Goal: Task Accomplishment & Management: Use online tool/utility

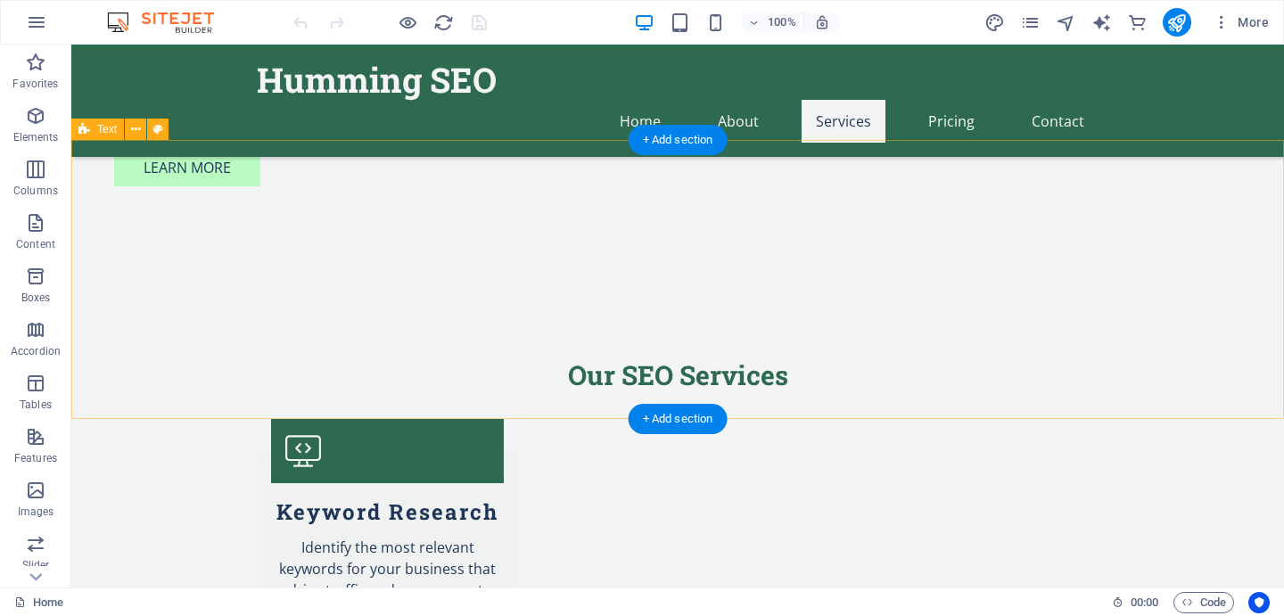
scroll to position [1598, 0]
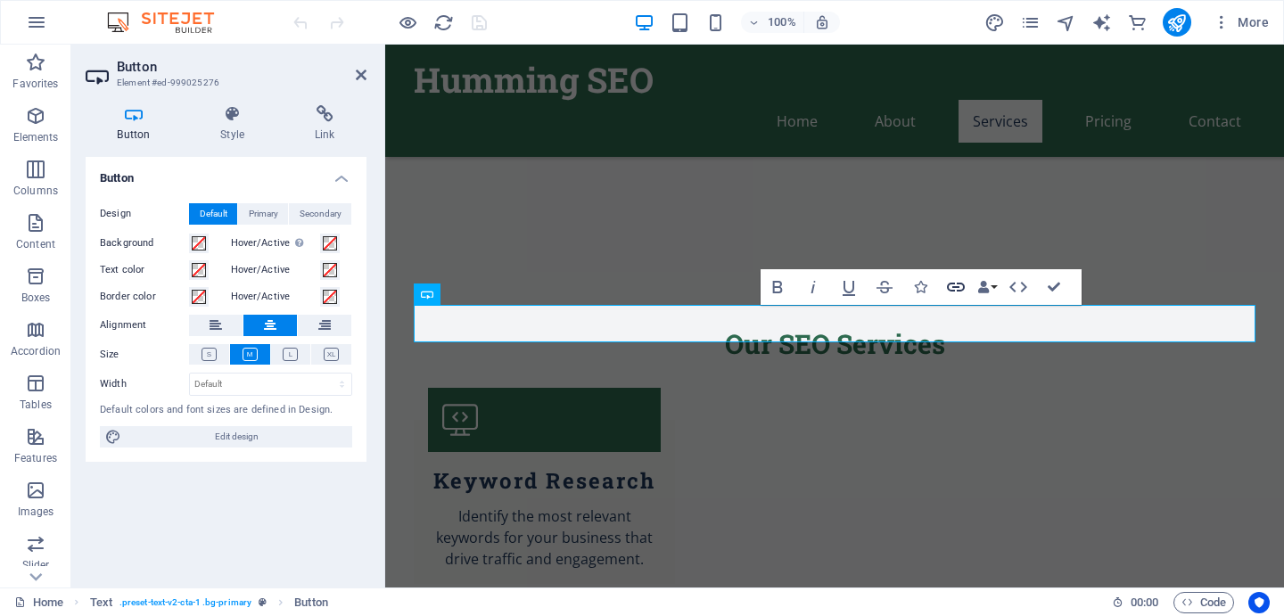
click at [956, 291] on icon "button" at bounding box center [955, 286] width 21 height 21
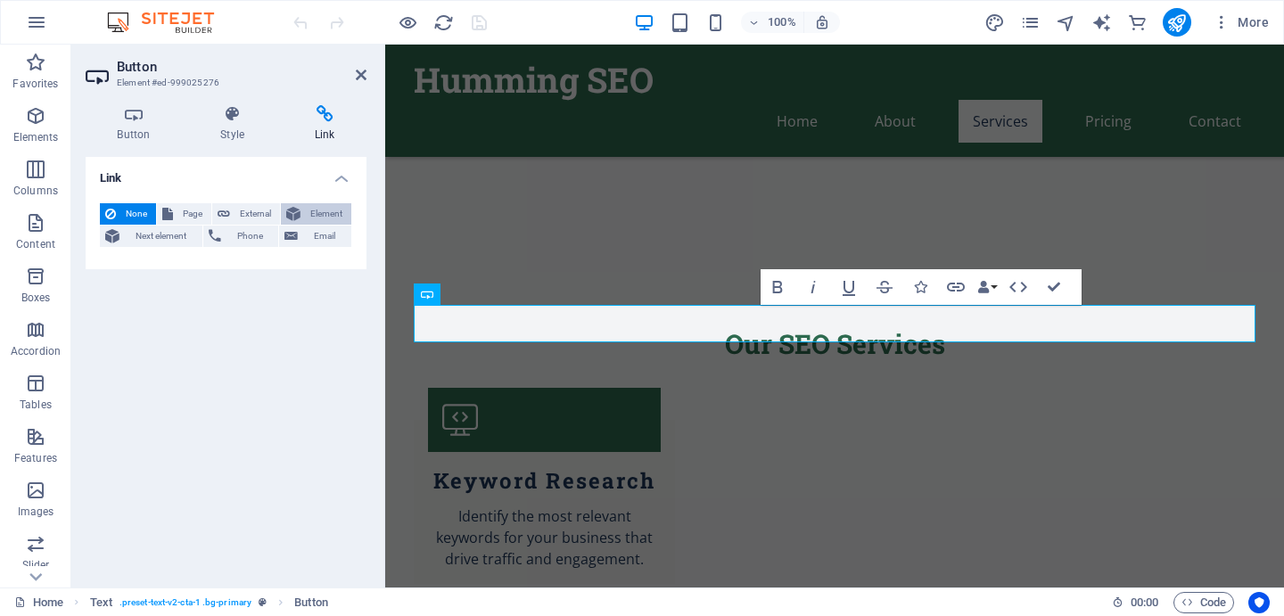
click at [303, 210] on button "Element" at bounding box center [316, 213] width 70 height 21
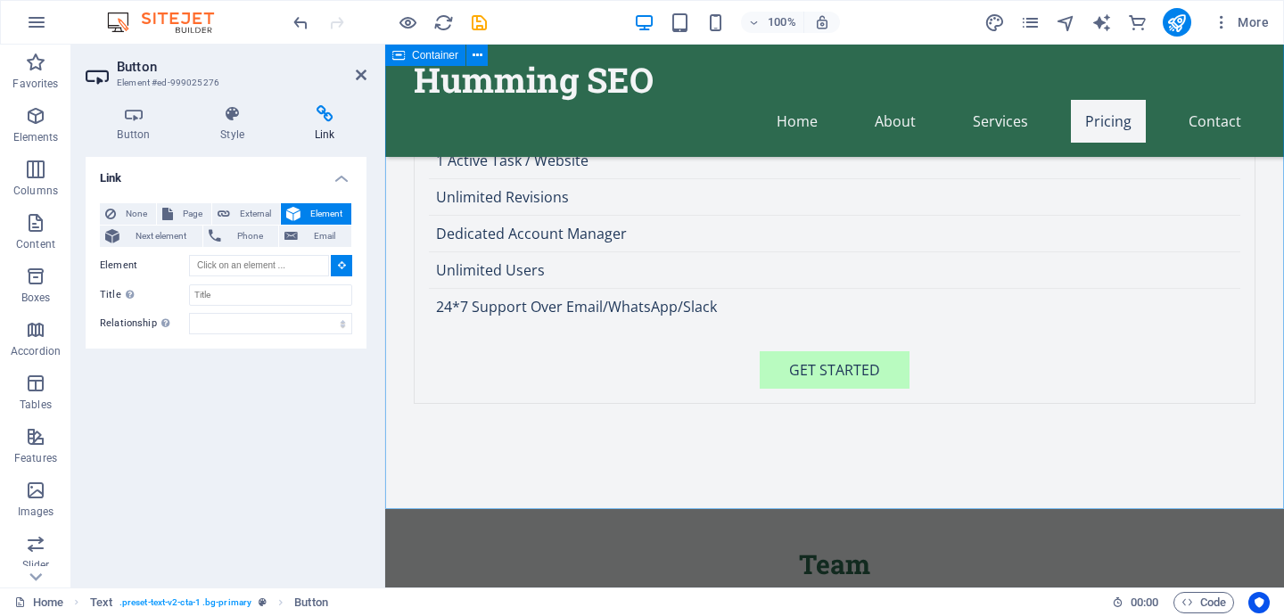
scroll to position [4760, 0]
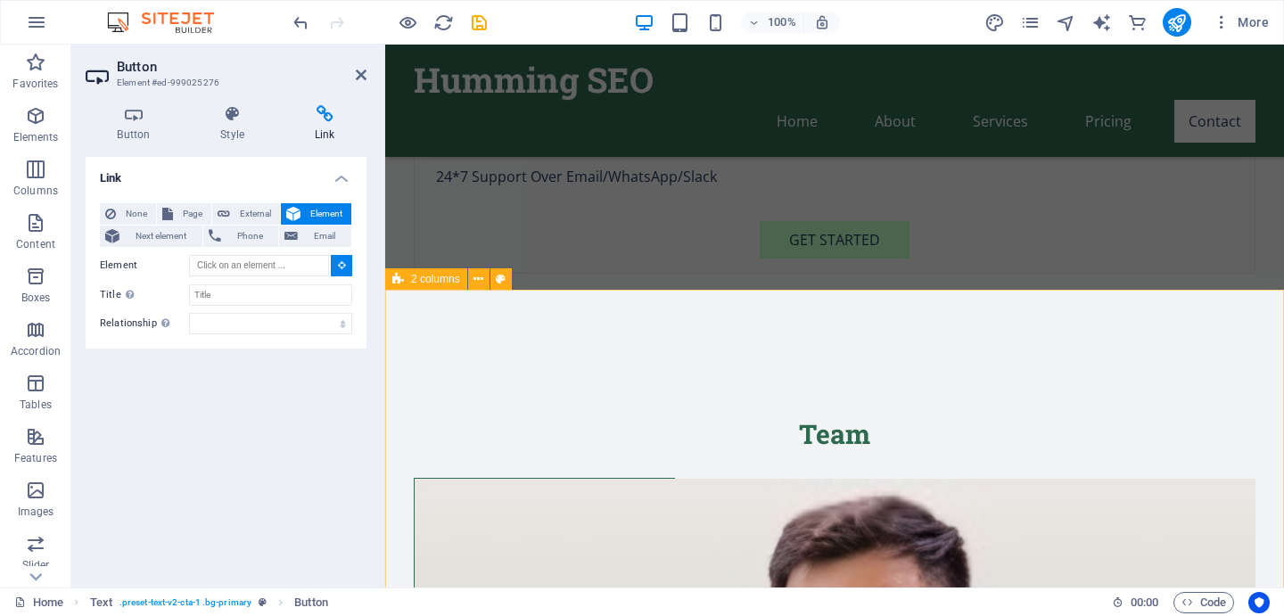
type input "#ed-999025912"
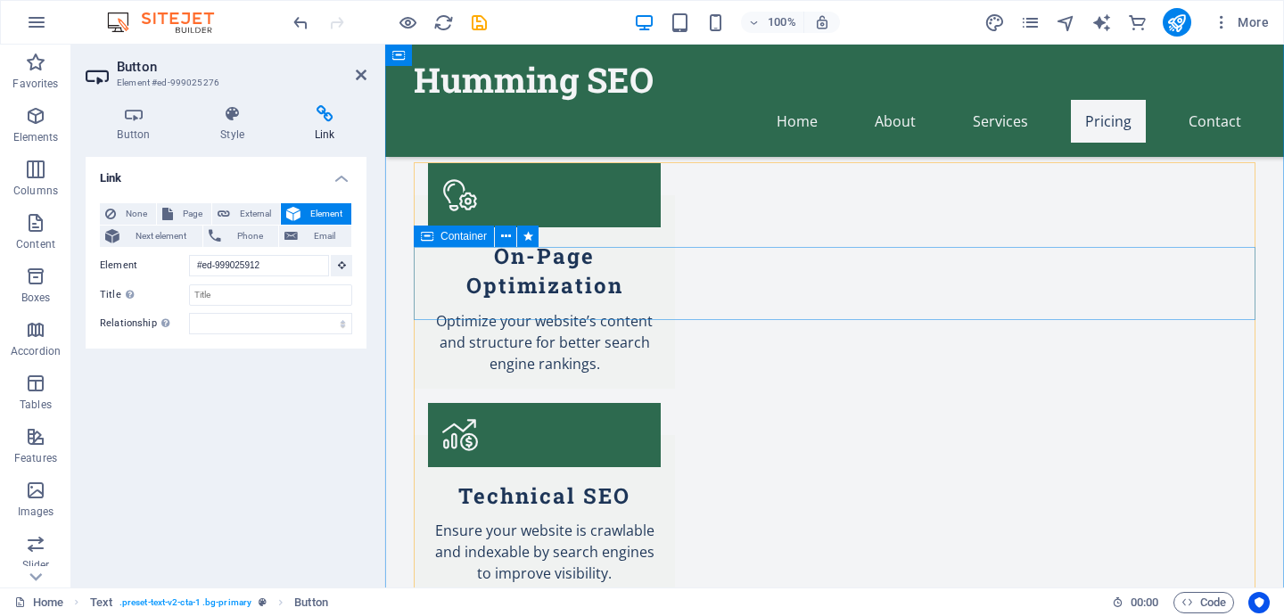
scroll to position [1606, 0]
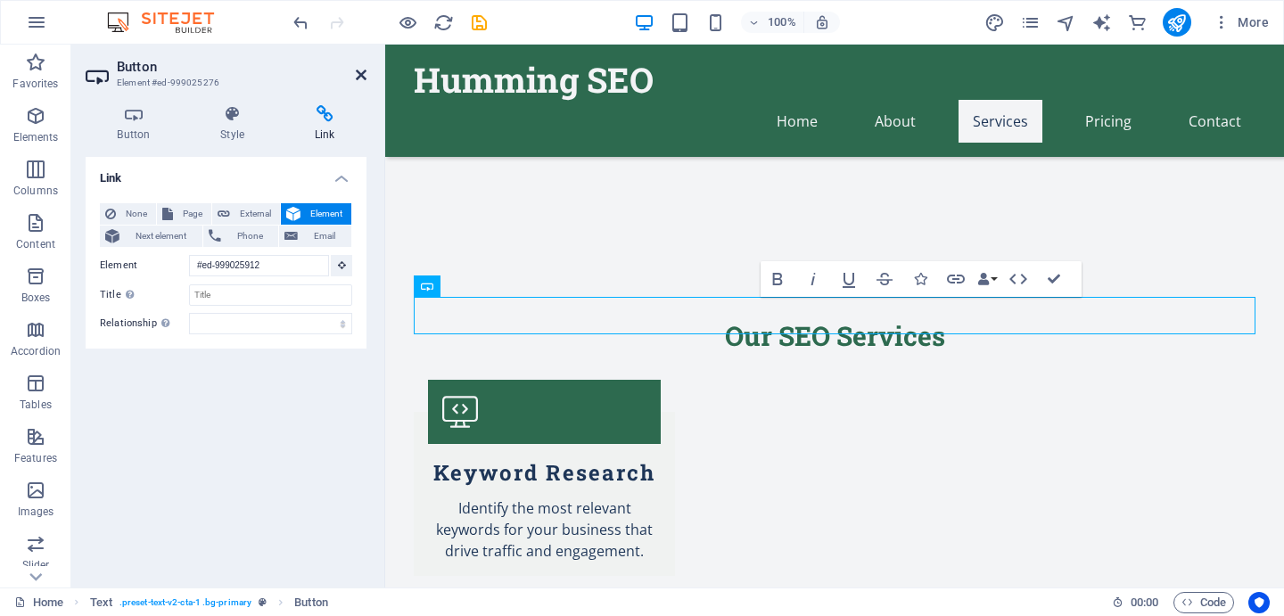
click at [365, 73] on icon at bounding box center [361, 75] width 11 height 14
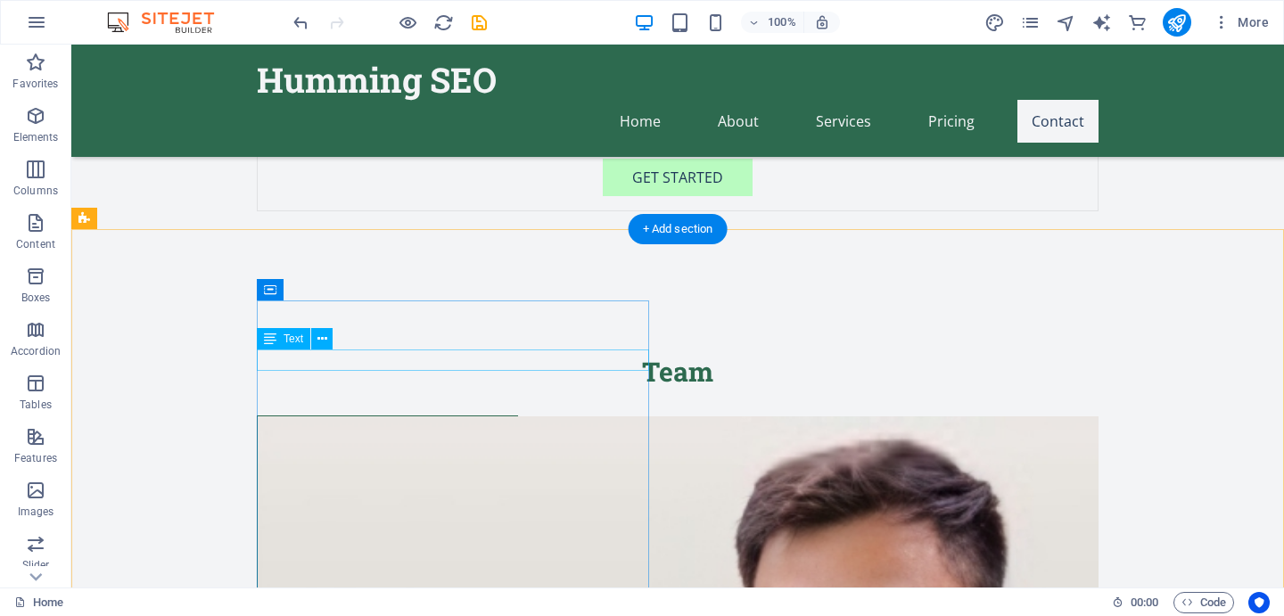
scroll to position [4821, 0]
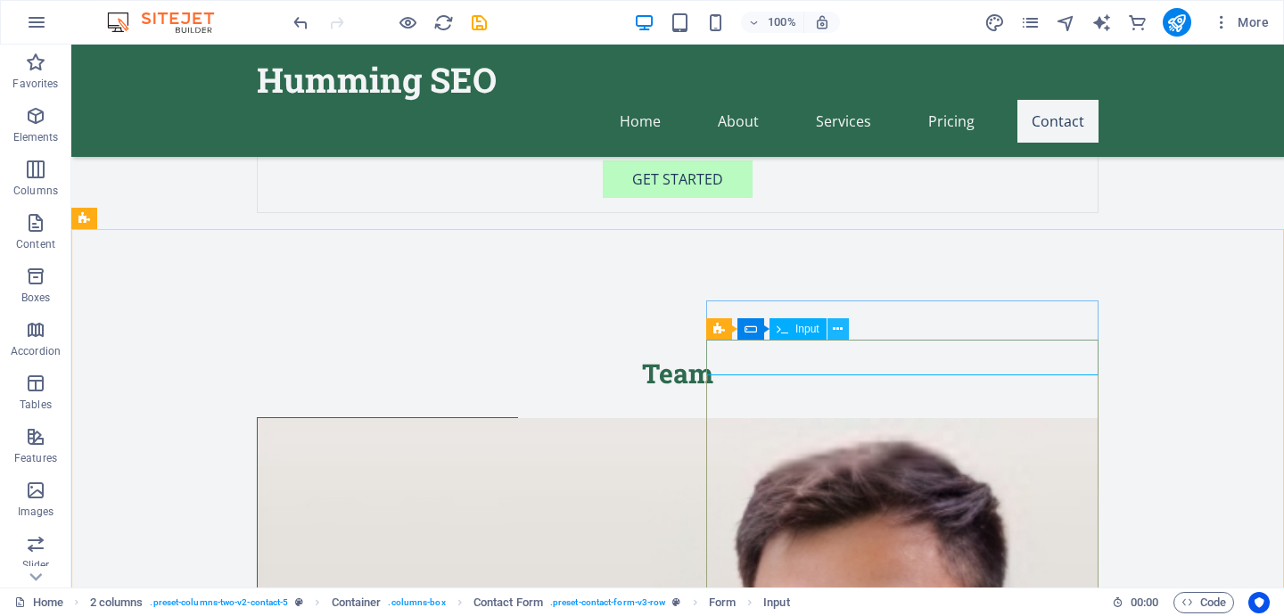
click at [846, 329] on button at bounding box center [838, 328] width 21 height 21
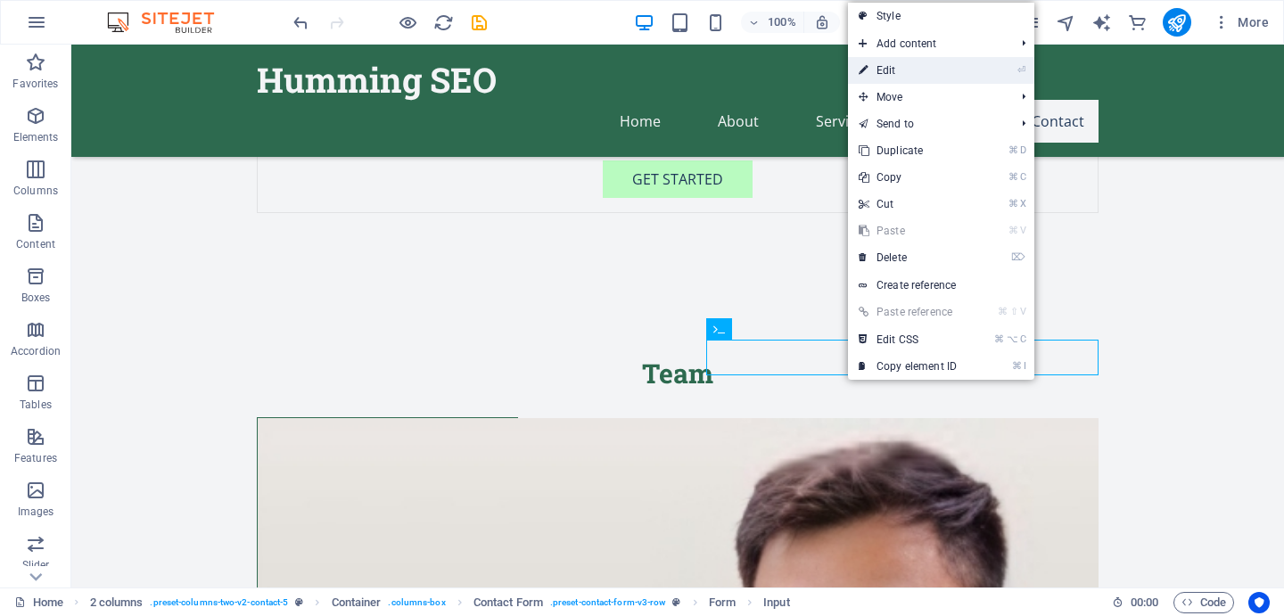
click at [883, 62] on link "⏎ Edit" at bounding box center [908, 70] width 120 height 27
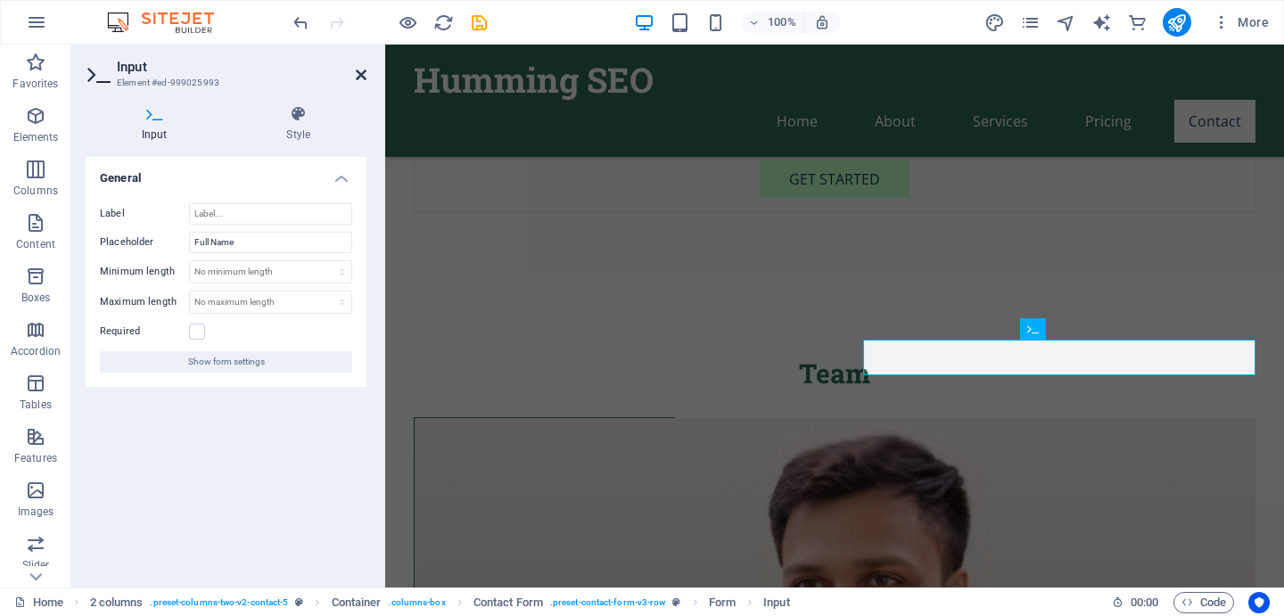
click at [360, 78] on icon at bounding box center [361, 75] width 11 height 14
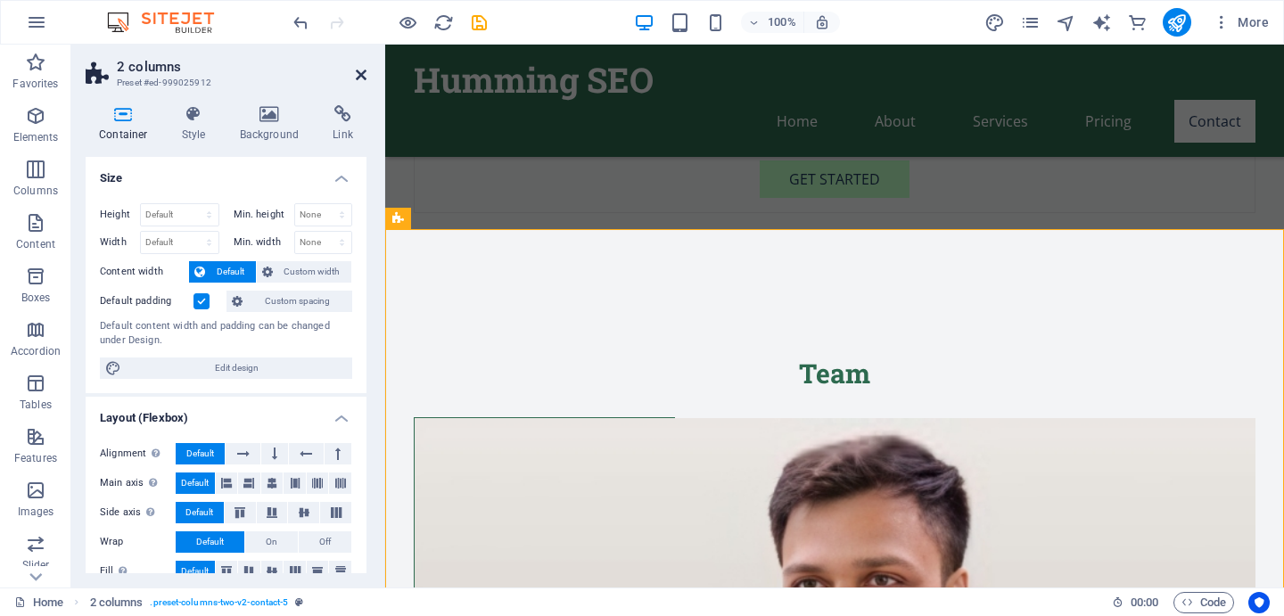
click at [366, 77] on icon at bounding box center [361, 75] width 11 height 14
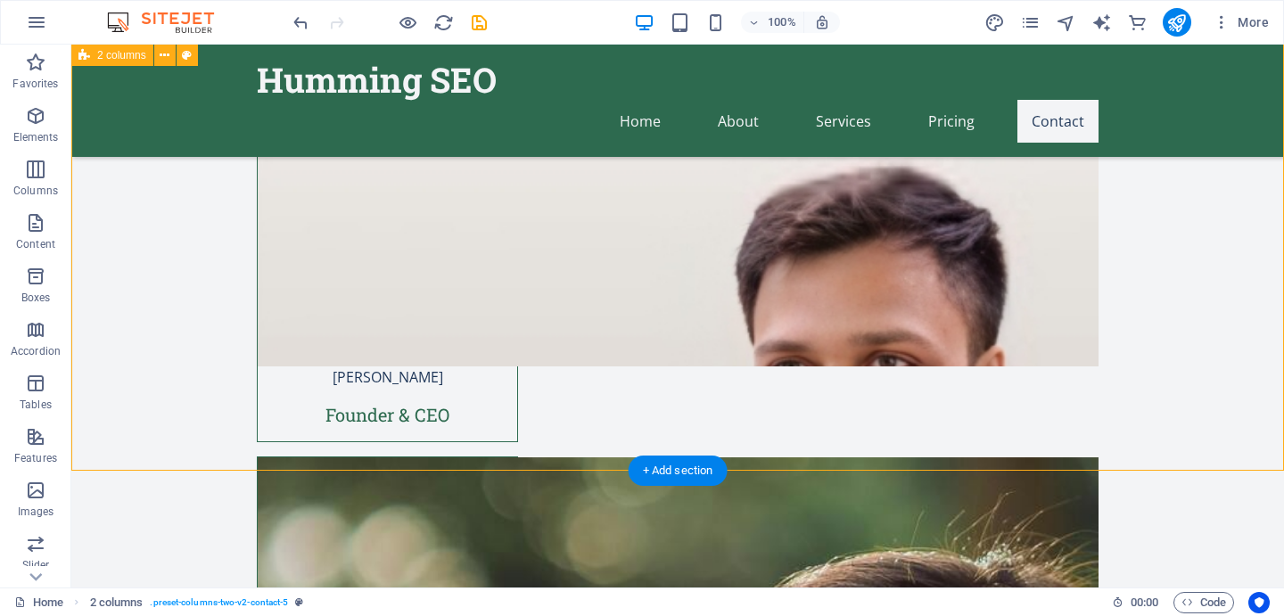
scroll to position [5100, 0]
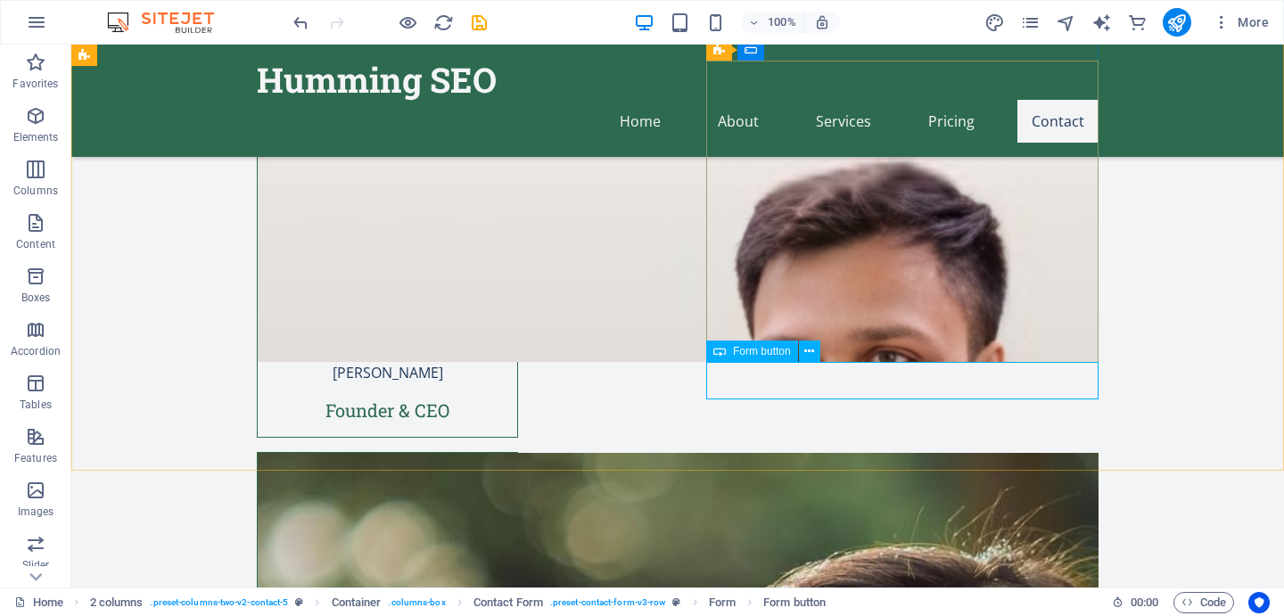
click at [777, 348] on span "Form button" at bounding box center [762, 351] width 58 height 11
click at [812, 349] on icon at bounding box center [809, 351] width 10 height 19
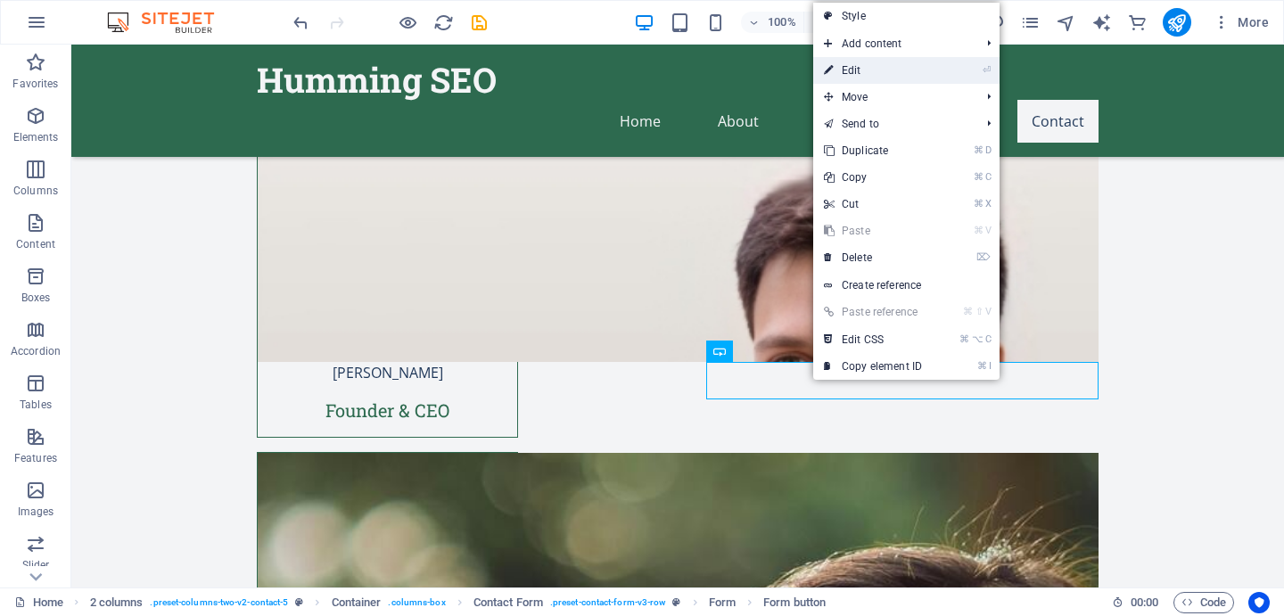
click at [845, 63] on link "⏎ Edit" at bounding box center [873, 70] width 120 height 27
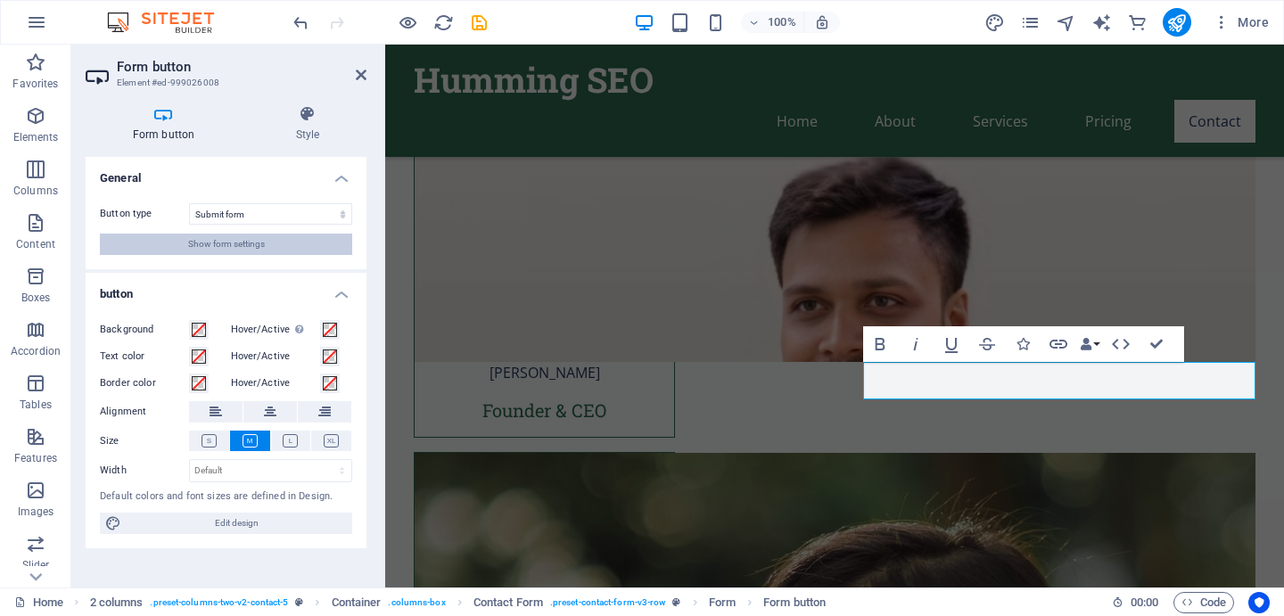
click at [191, 245] on span "Show form settings" at bounding box center [226, 244] width 77 height 21
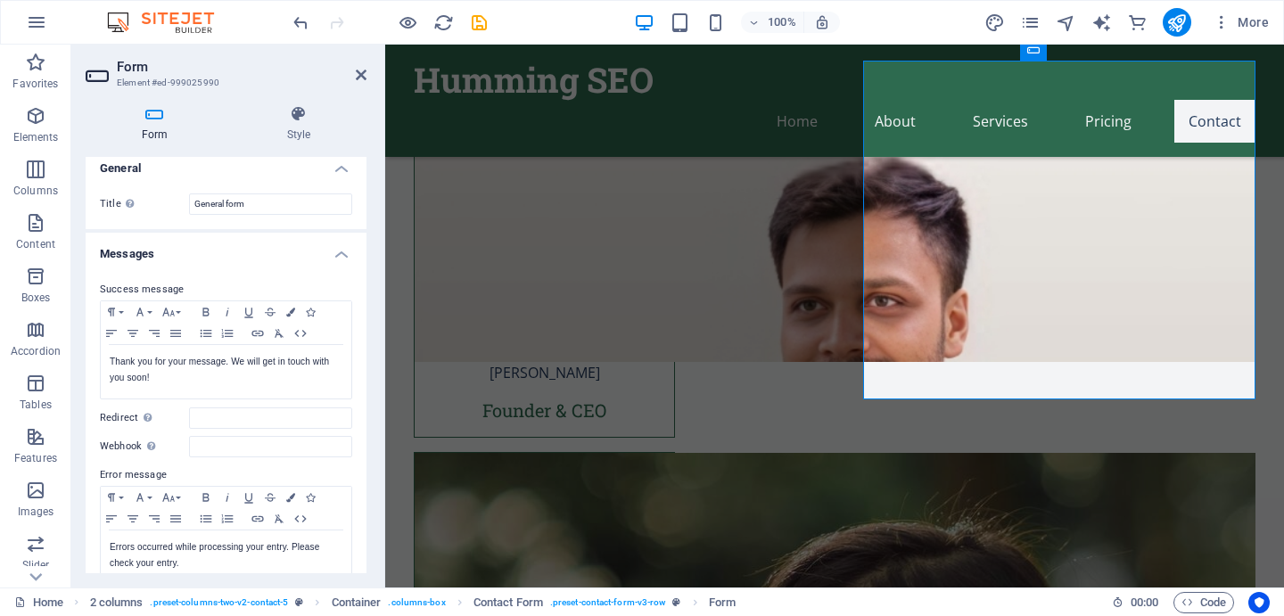
scroll to position [0, 0]
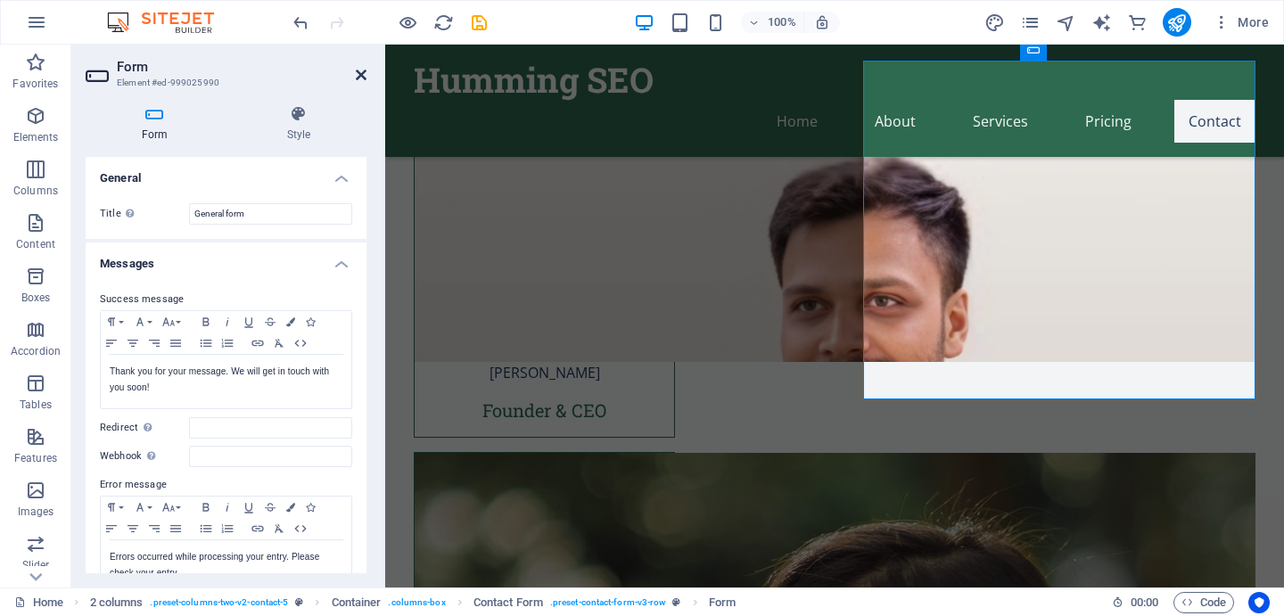
click at [362, 70] on icon at bounding box center [361, 75] width 11 height 14
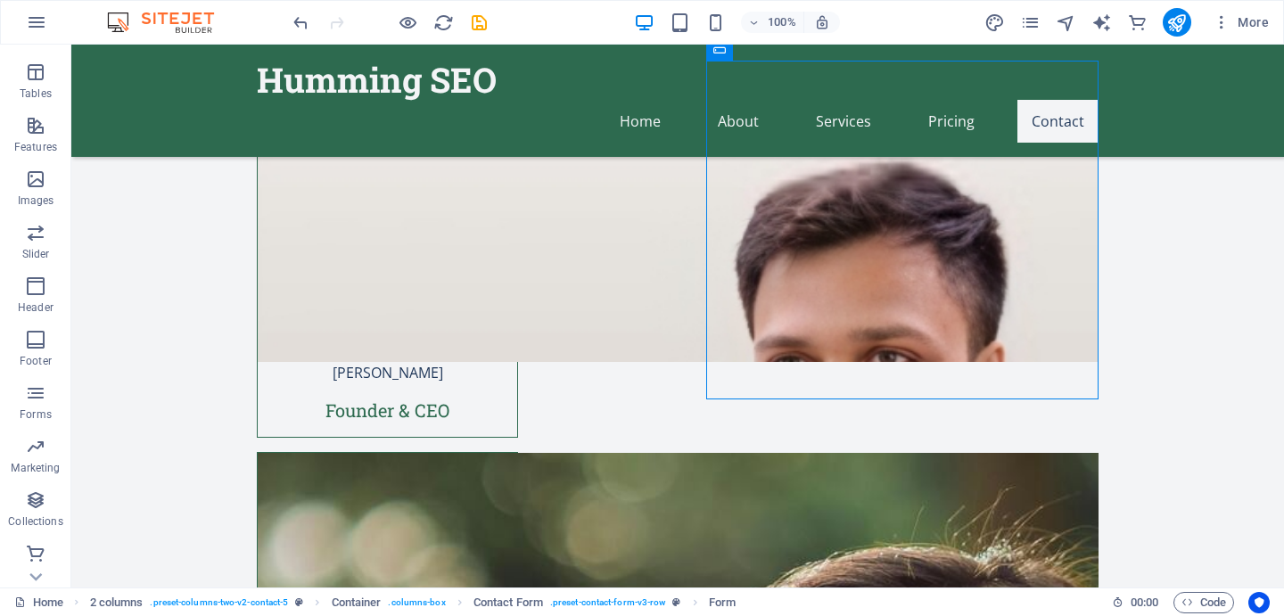
scroll to position [313, 0]
click at [36, 388] on icon "button" at bounding box center [35, 391] width 21 height 21
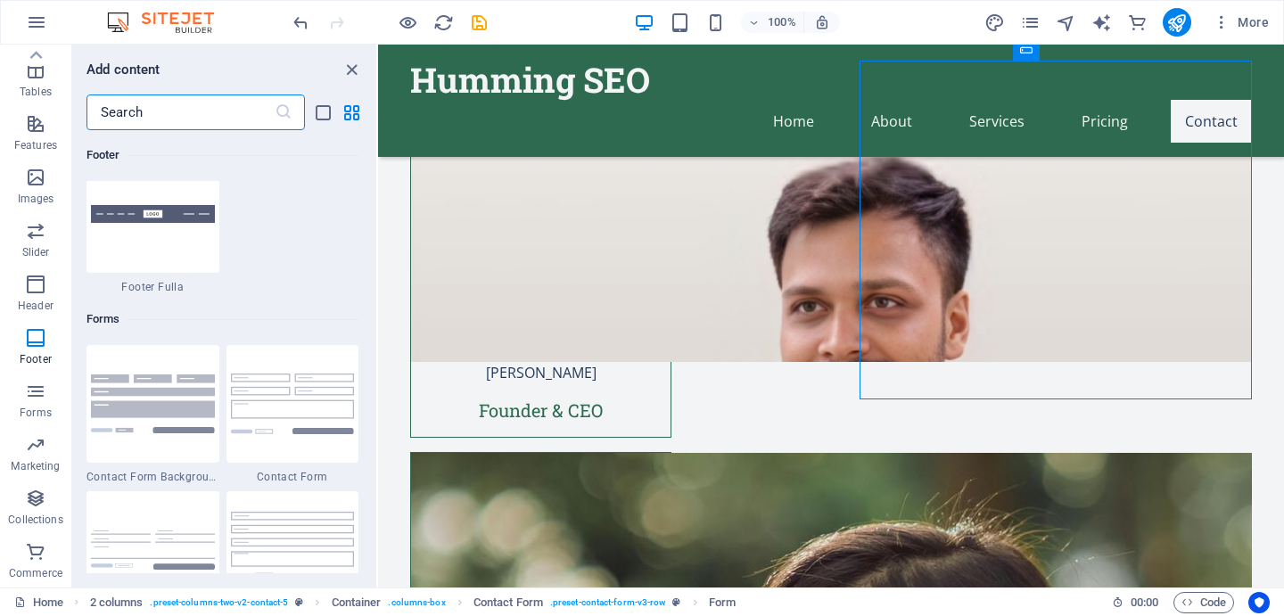
scroll to position [12814, 0]
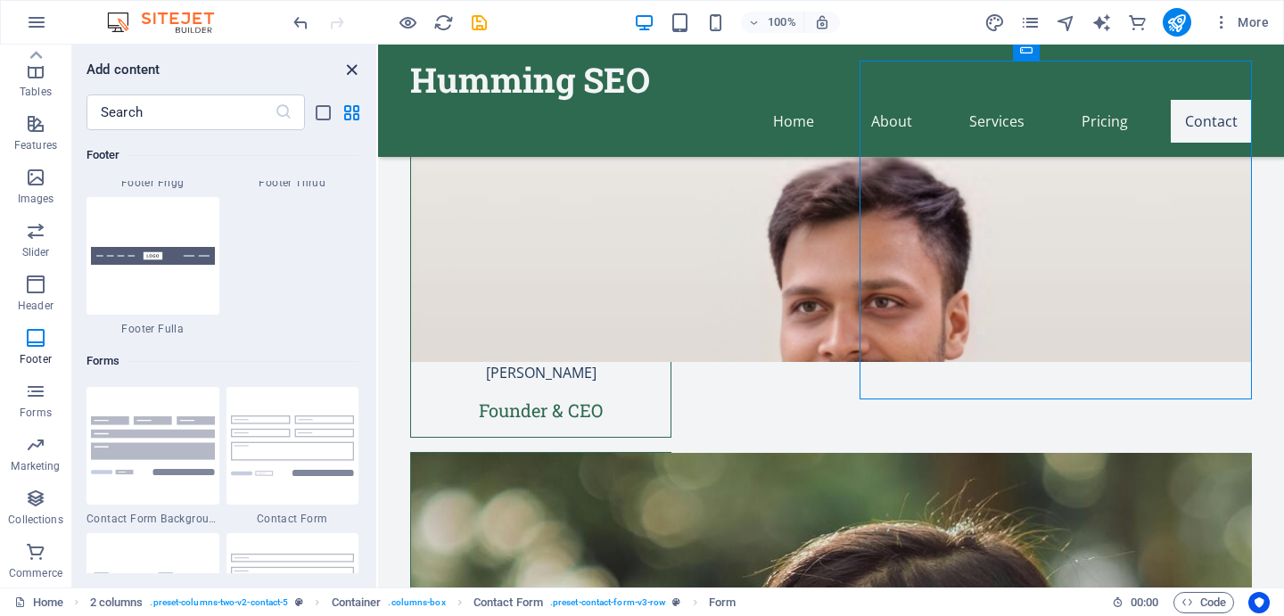
click at [355, 72] on icon "close panel" at bounding box center [352, 70] width 21 height 21
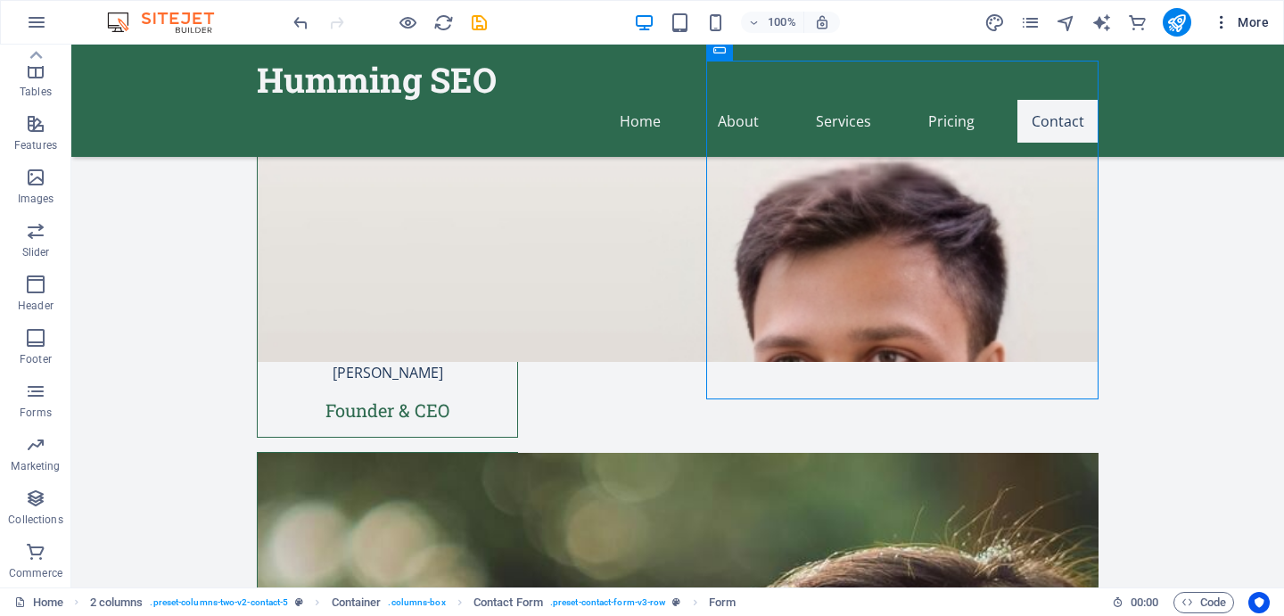
click at [1229, 19] on icon "button" at bounding box center [1222, 22] width 18 height 18
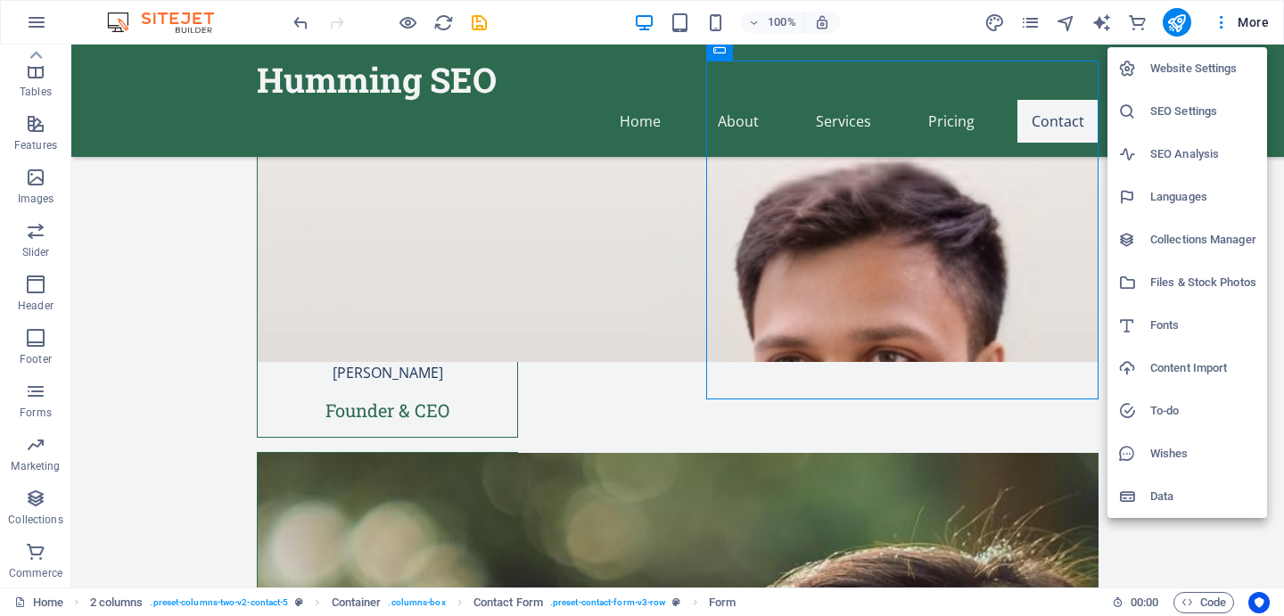
click at [1190, 495] on h6 "Data" at bounding box center [1203, 496] width 106 height 21
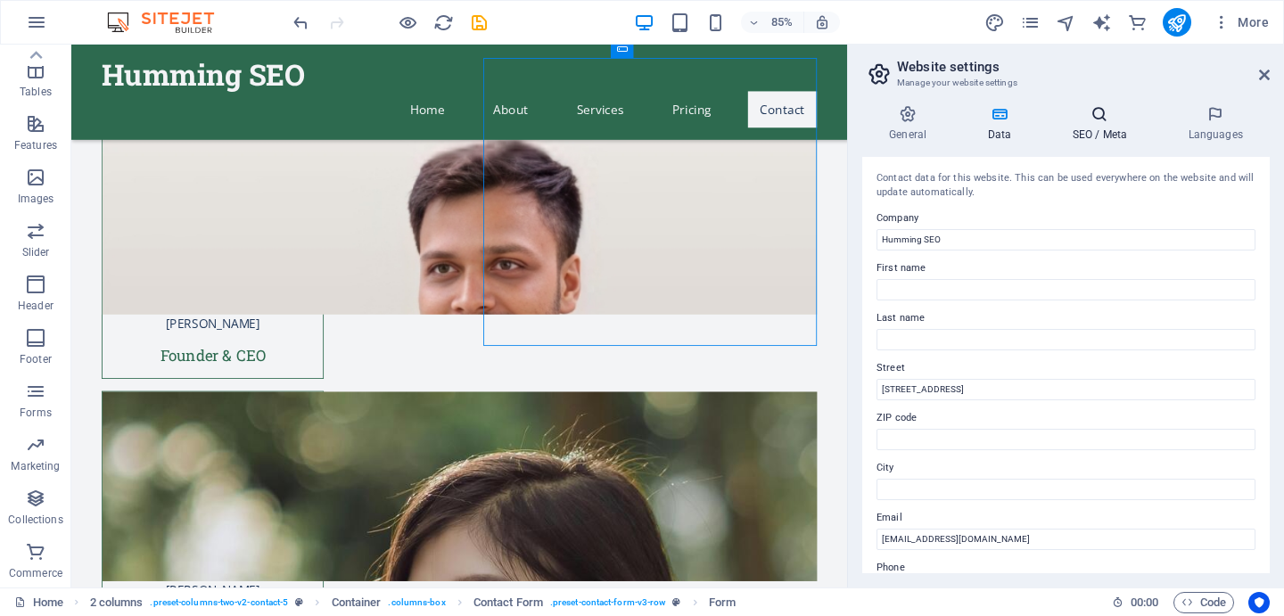
click at [1122, 127] on h4 "SEO / Meta" at bounding box center [1103, 123] width 116 height 37
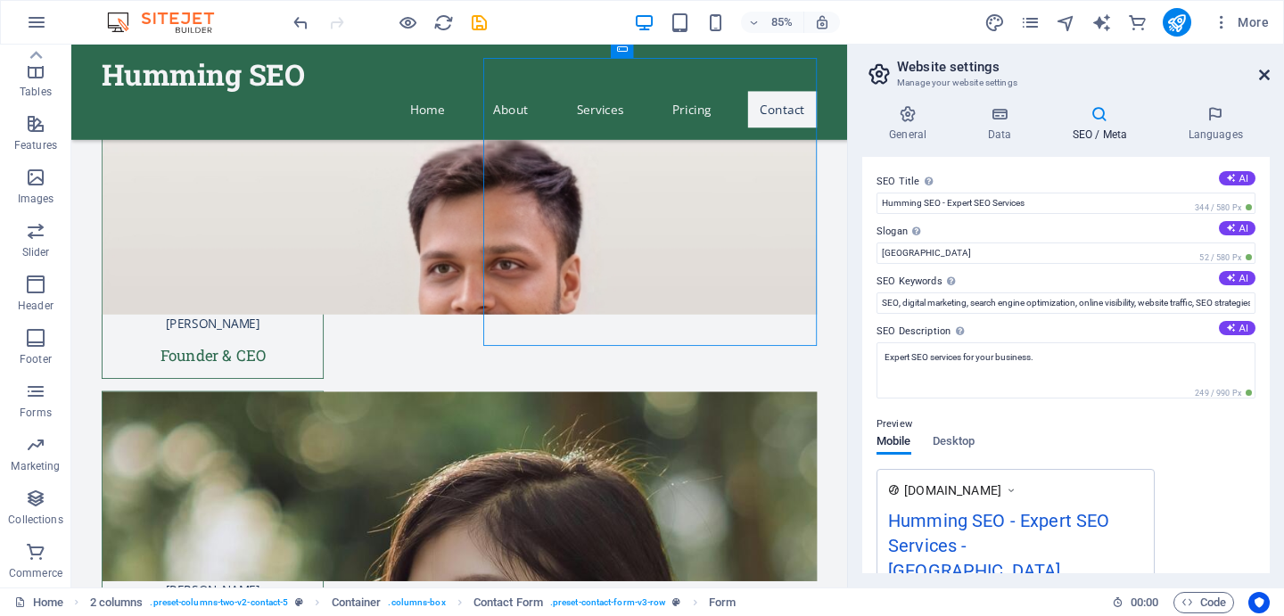
click at [1265, 73] on icon at bounding box center [1264, 75] width 11 height 14
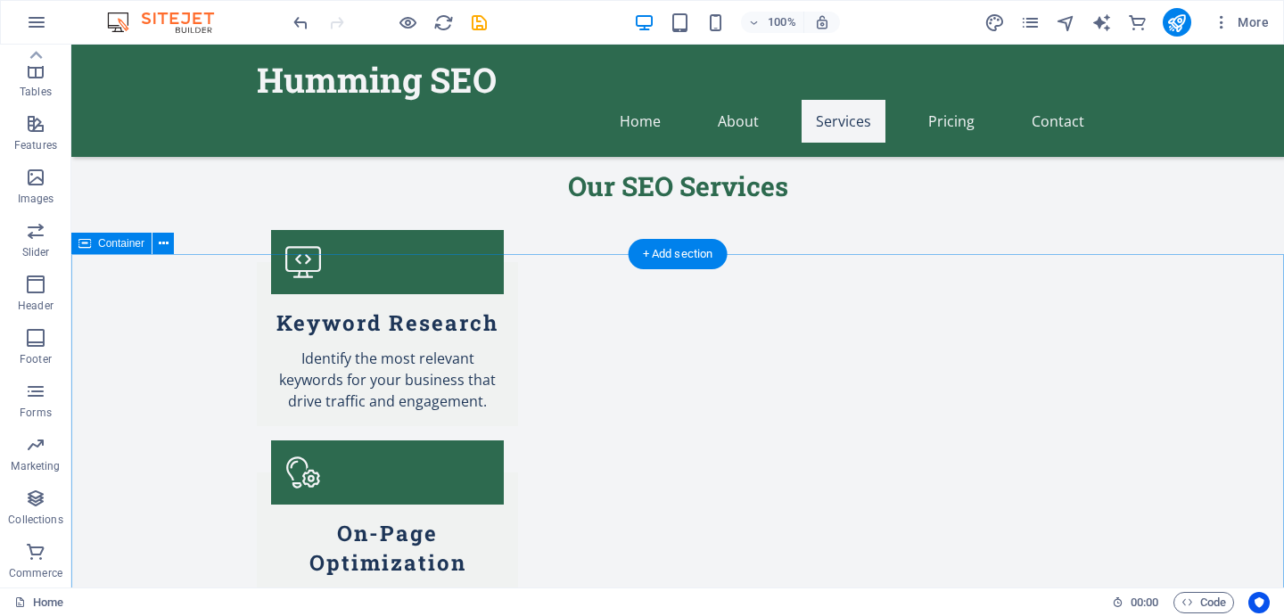
scroll to position [1758, 0]
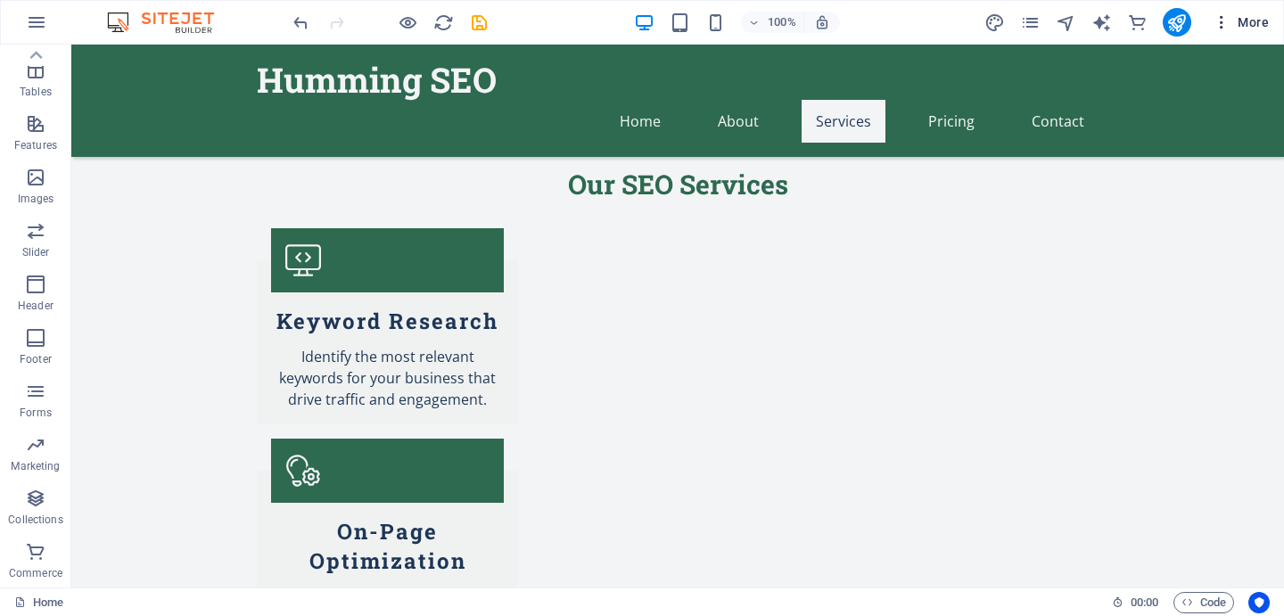
click at [1223, 24] on icon "button" at bounding box center [1222, 22] width 18 height 18
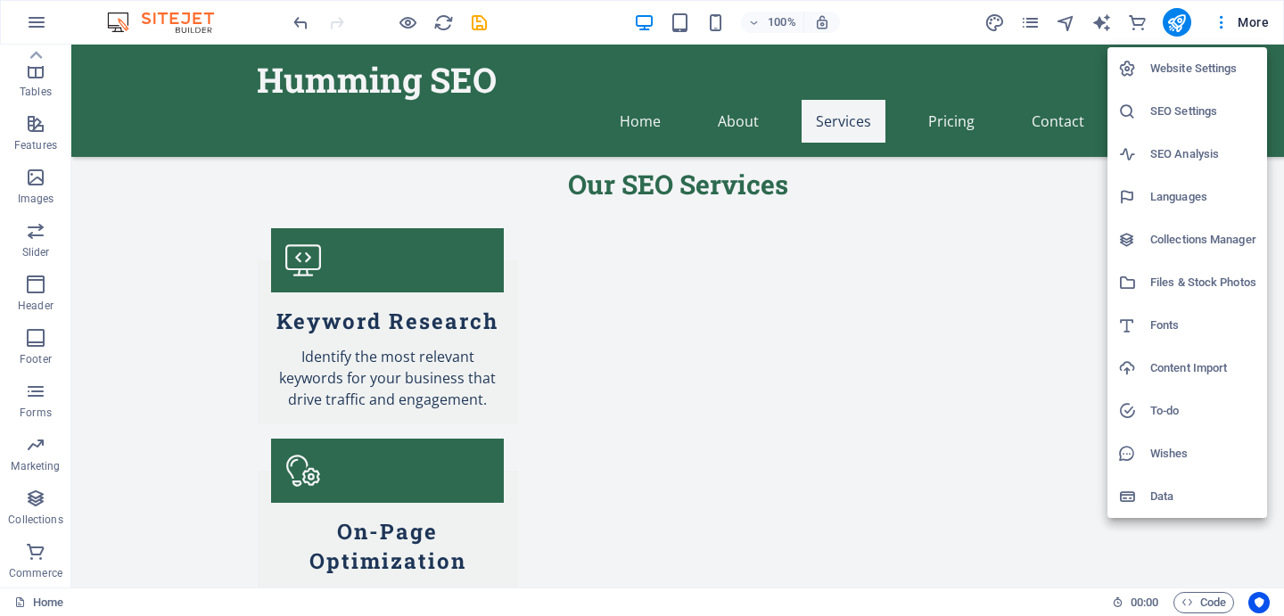
click at [1212, 60] on h6 "Website Settings" at bounding box center [1203, 68] width 106 height 21
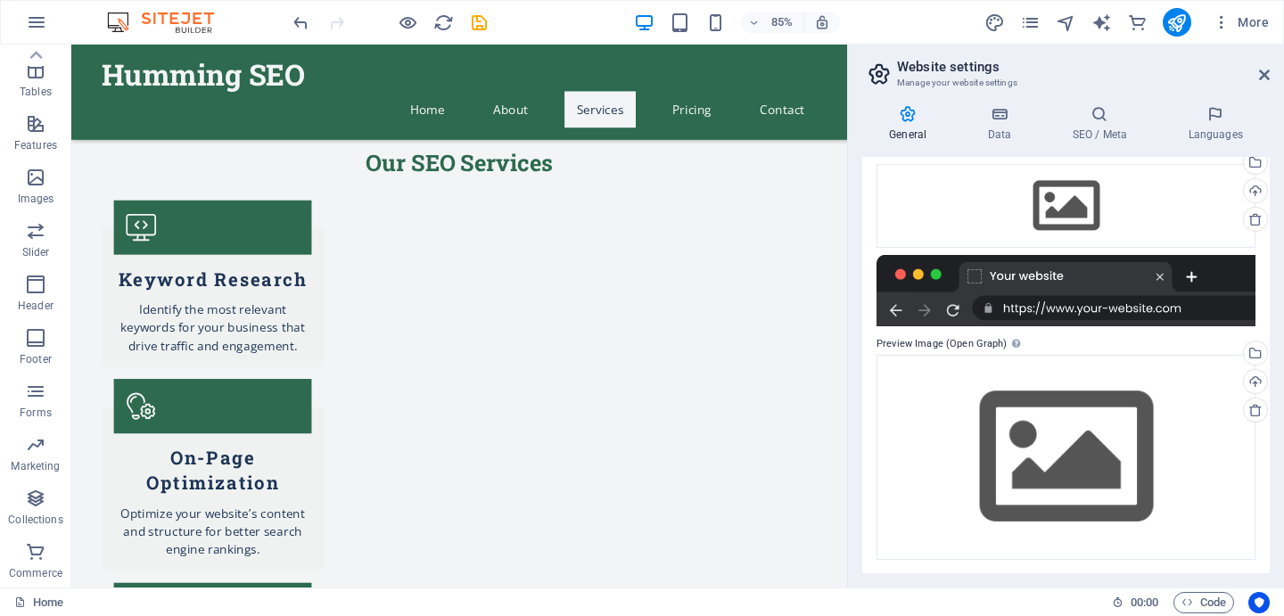
scroll to position [0, 0]
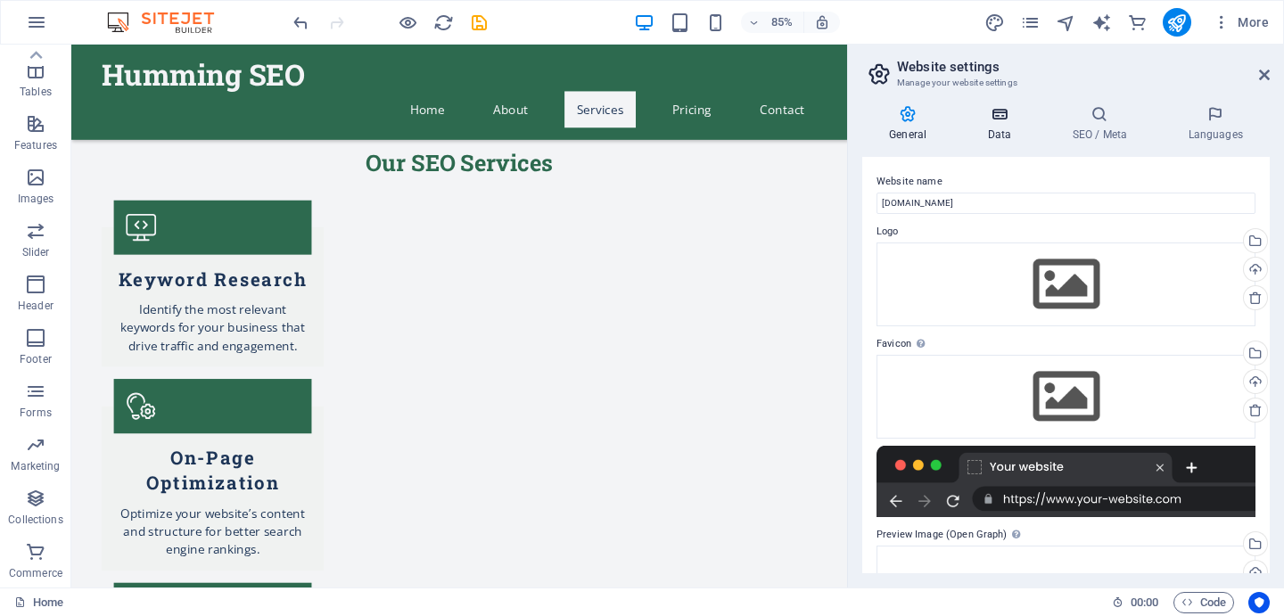
click at [1008, 112] on icon at bounding box center [999, 114] width 78 height 18
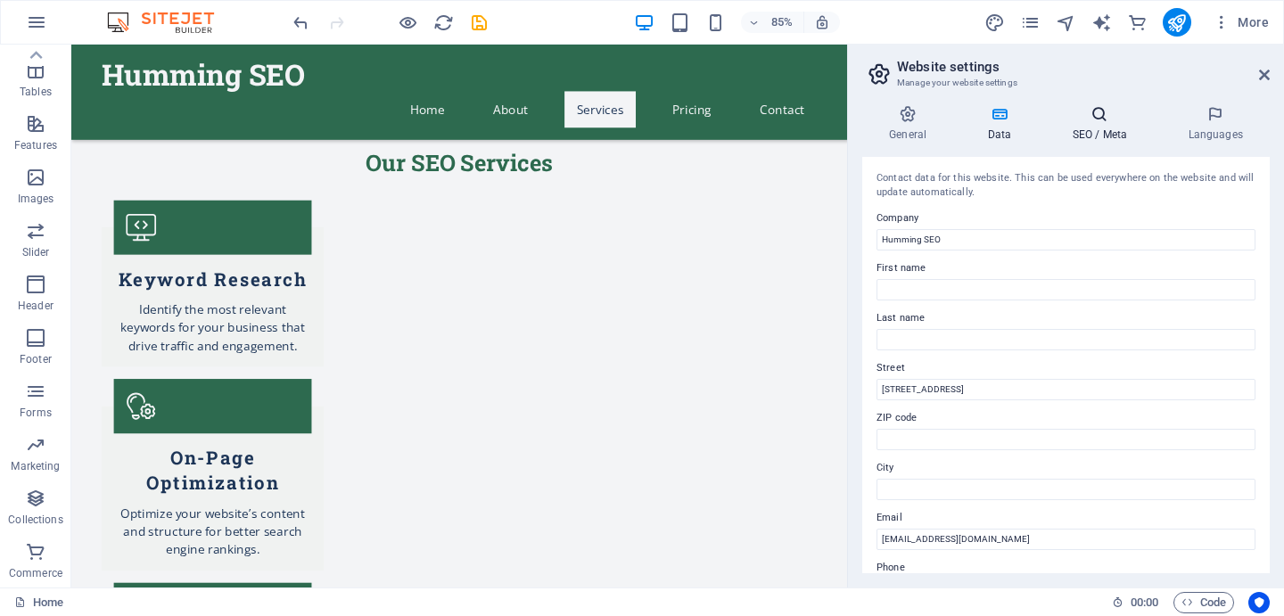
click at [1084, 108] on icon at bounding box center [1099, 114] width 109 height 18
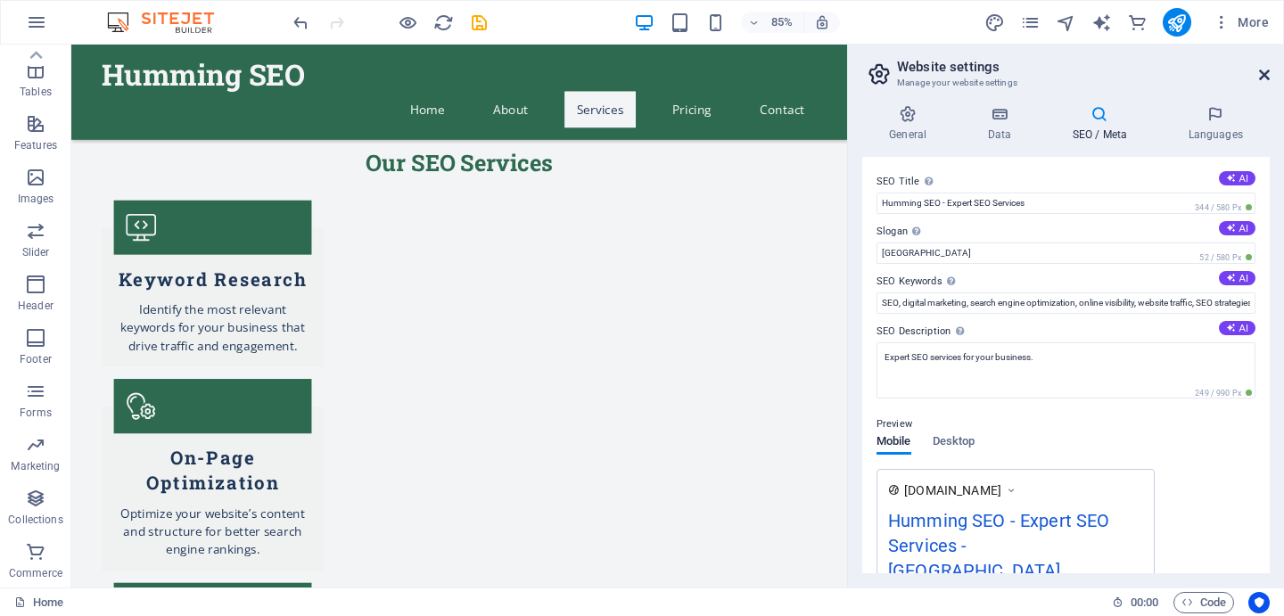
click at [1269, 74] on icon at bounding box center [1264, 75] width 11 height 14
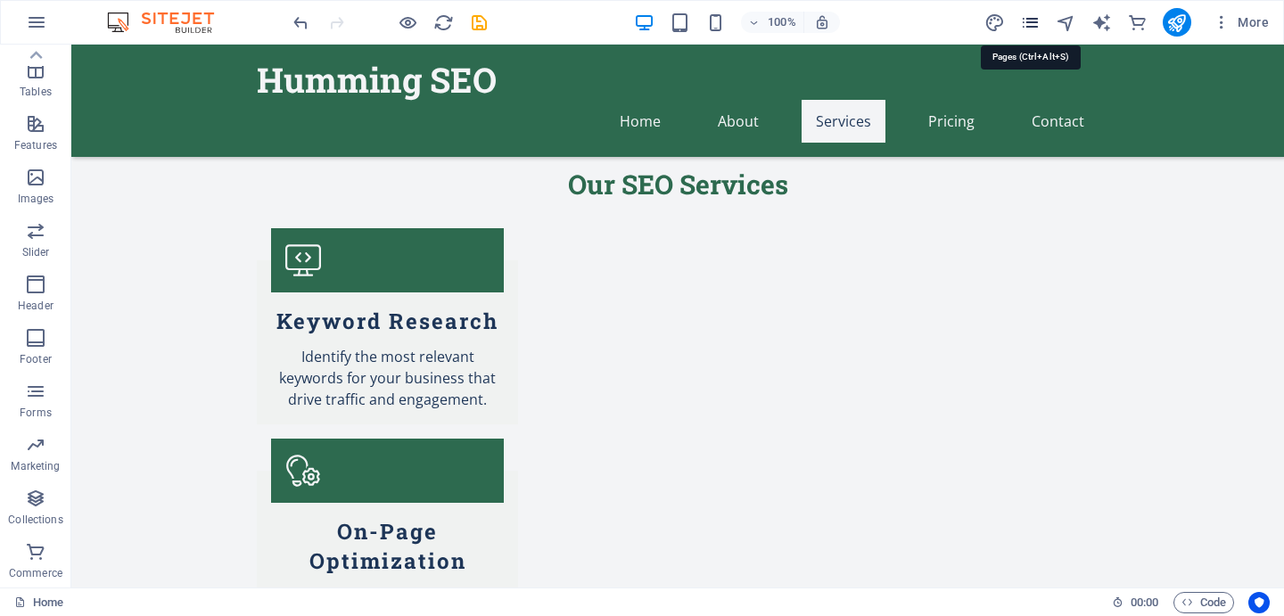
click at [1032, 27] on icon "pages" at bounding box center [1030, 22] width 21 height 21
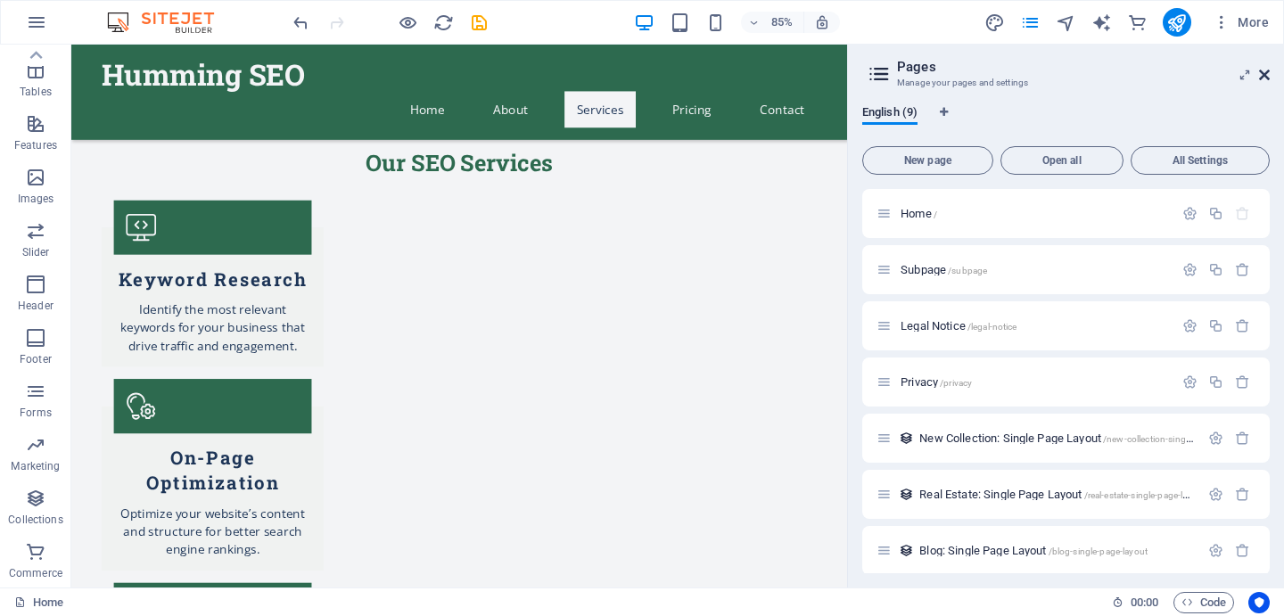
click at [1265, 74] on icon at bounding box center [1264, 75] width 11 height 14
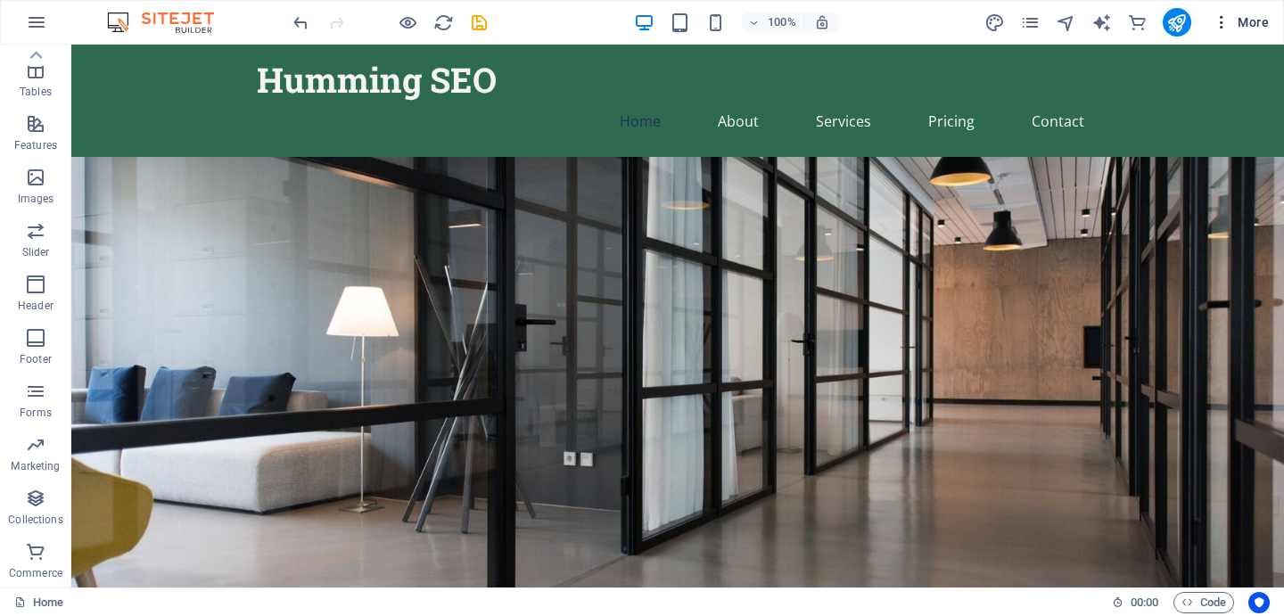
click at [1221, 20] on icon "button" at bounding box center [1222, 22] width 18 height 18
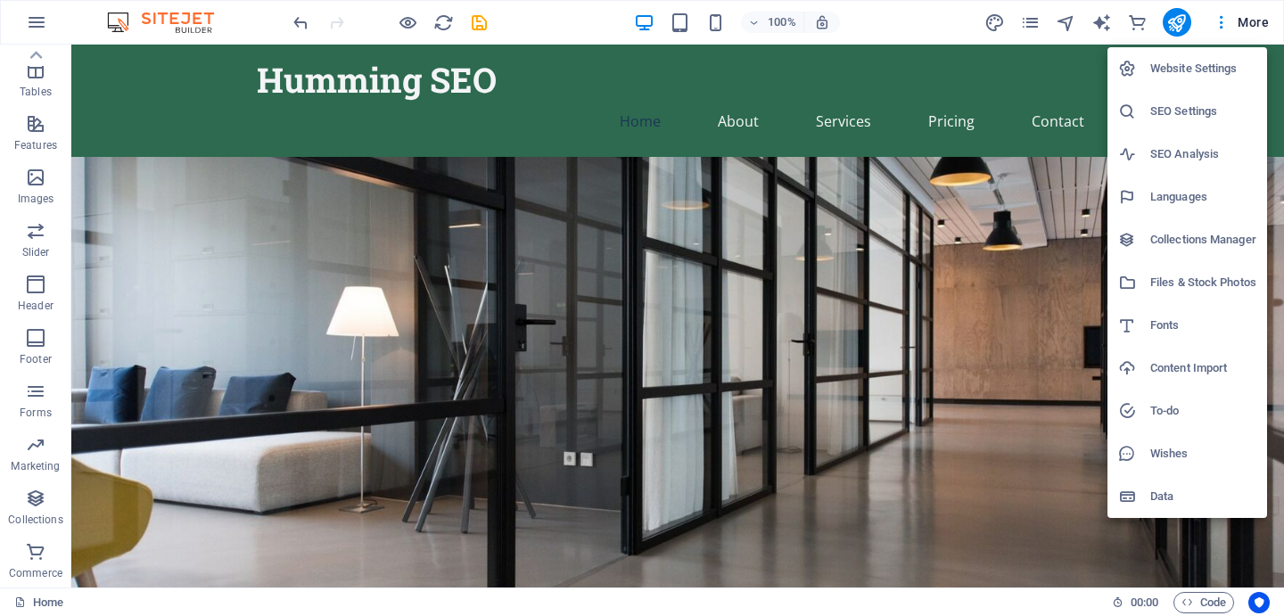
click at [940, 36] on div at bounding box center [642, 308] width 1284 height 616
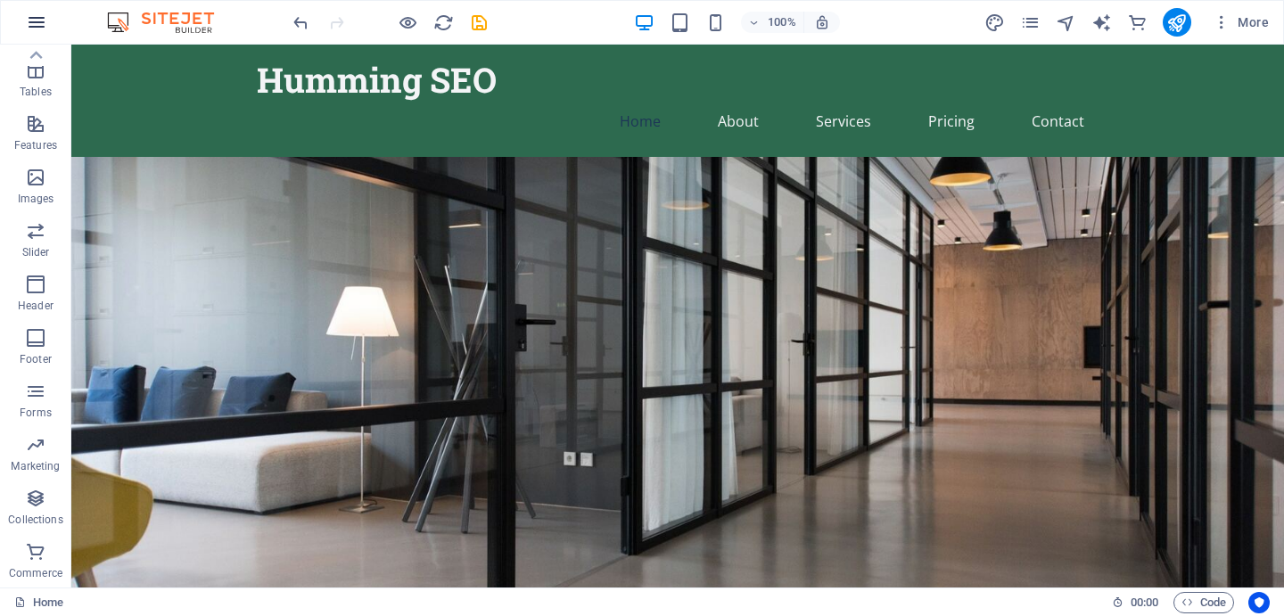
click at [26, 20] on icon "button" at bounding box center [36, 22] width 21 height 21
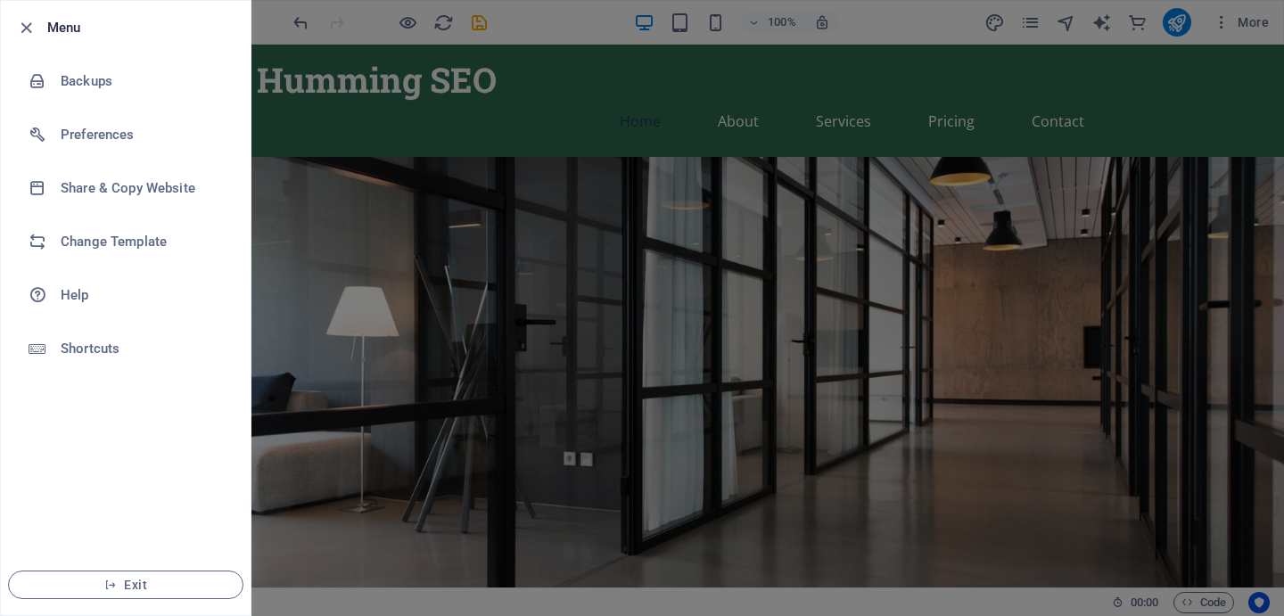
click at [383, 430] on div at bounding box center [642, 308] width 1284 height 616
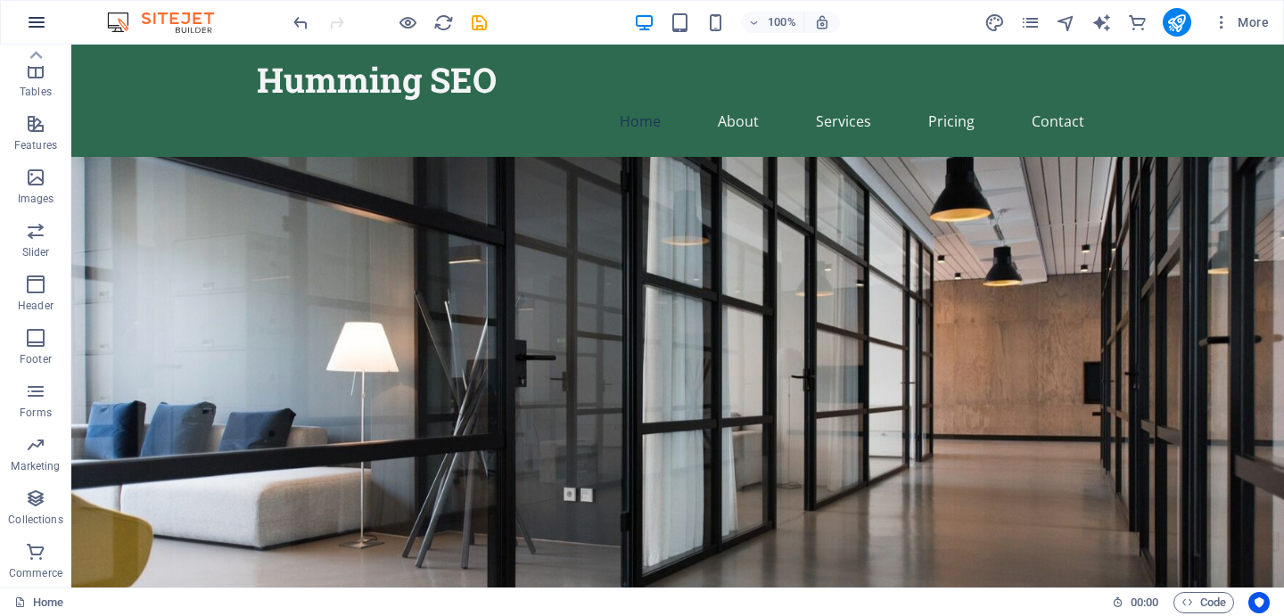
click at [35, 19] on icon "button" at bounding box center [36, 22] width 21 height 21
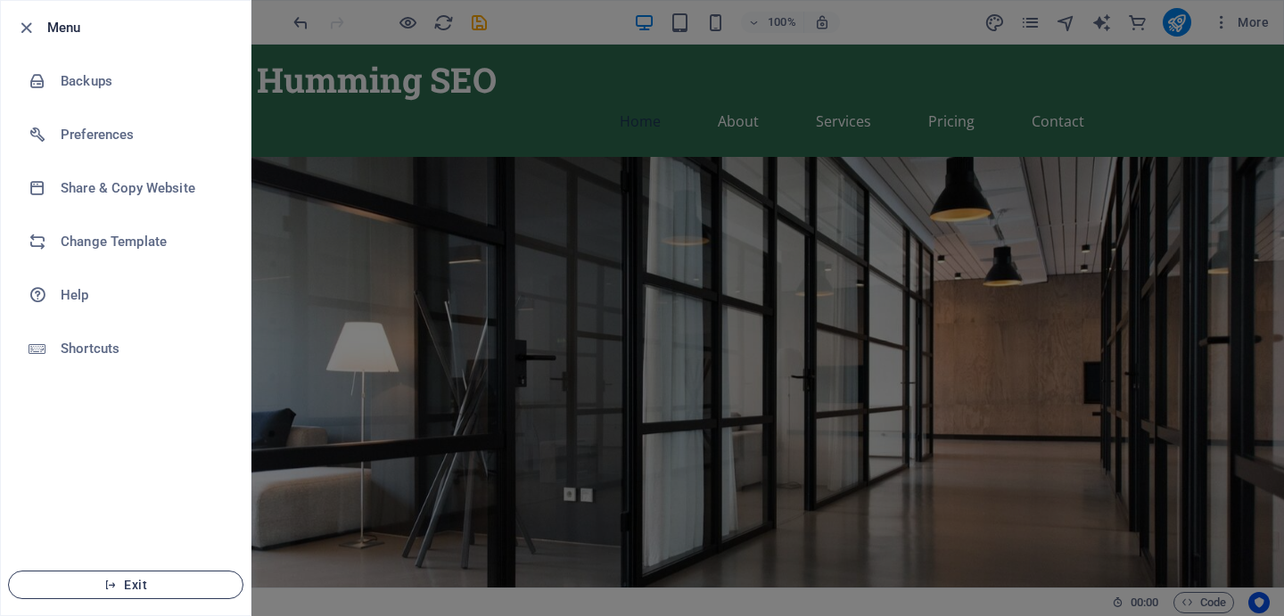
click at [133, 589] on span "Exit" at bounding box center [125, 585] width 205 height 14
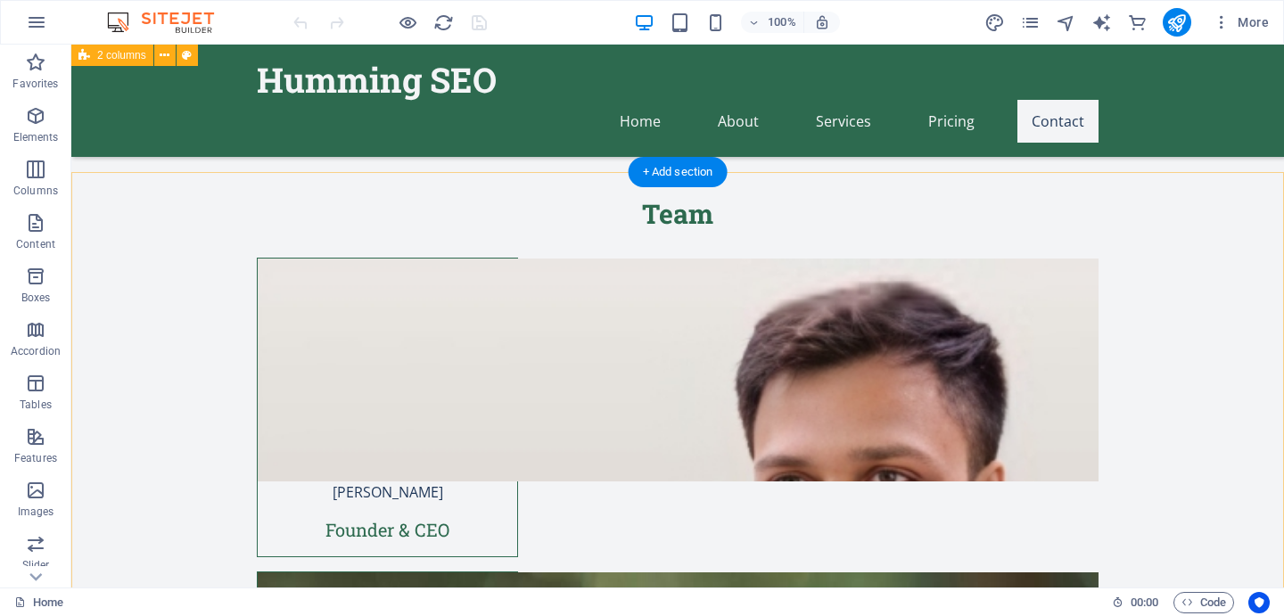
scroll to position [4896, 0]
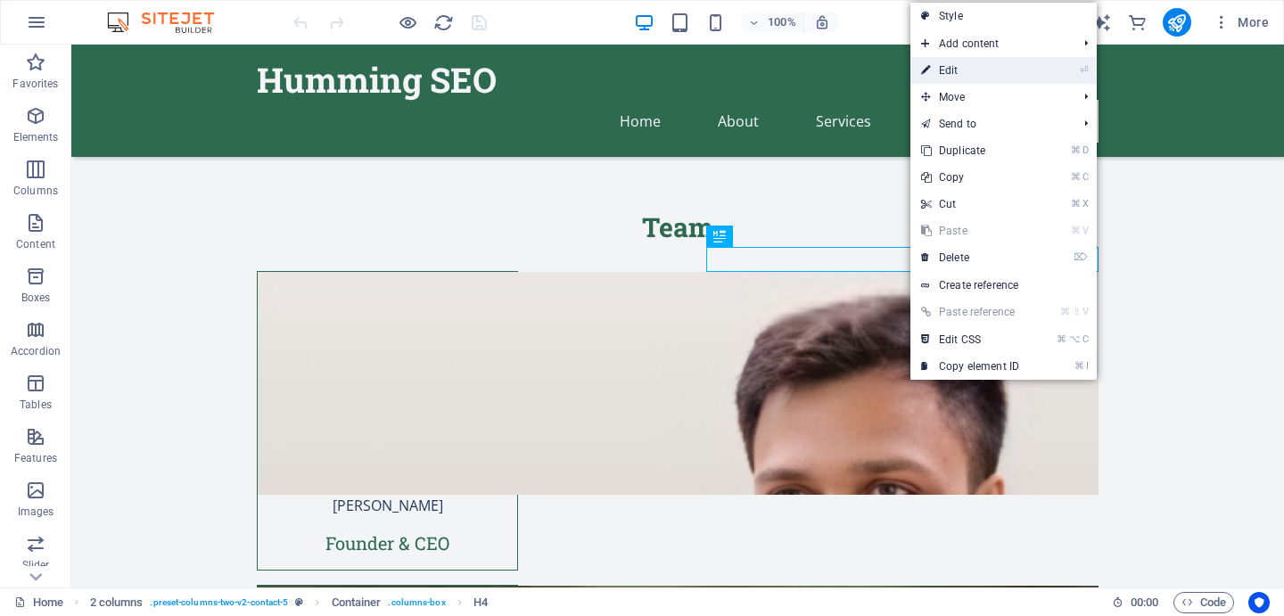
click at [962, 69] on link "⏎ Edit" at bounding box center [971, 70] width 120 height 27
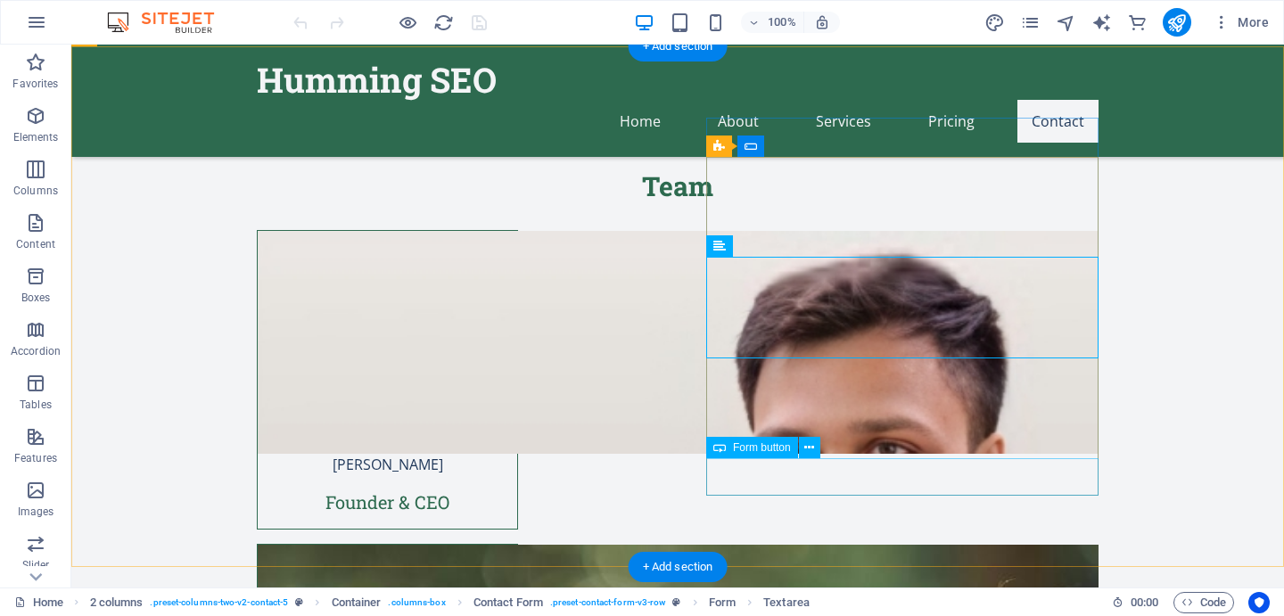
scroll to position [5057, 0]
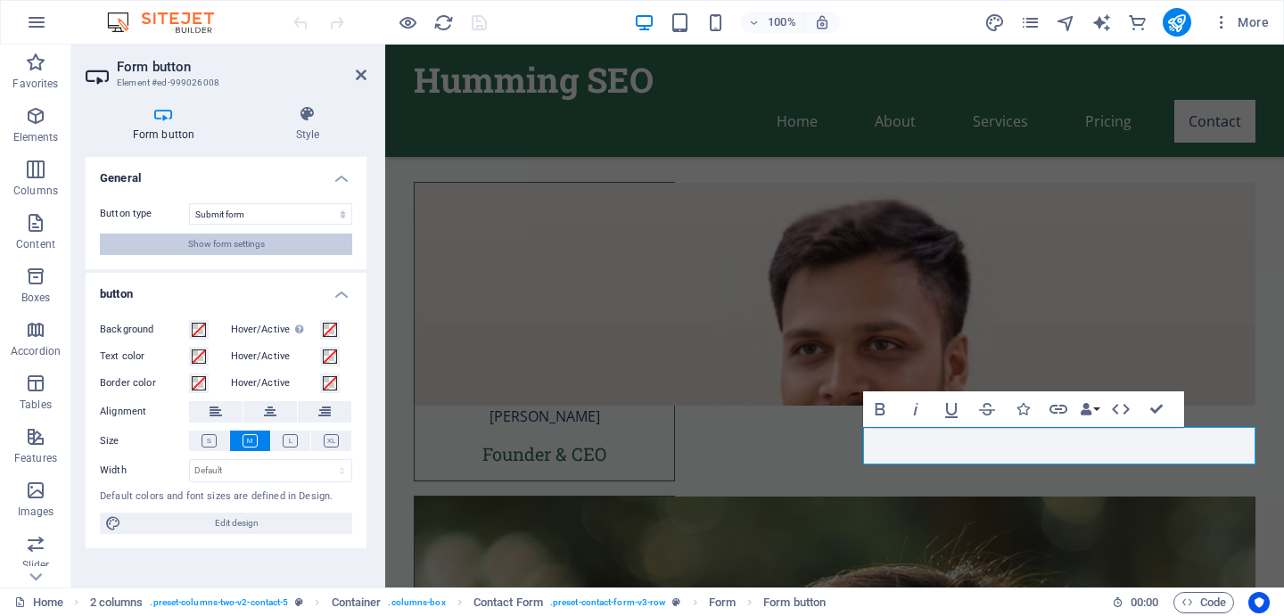
click at [211, 241] on span "Show form settings" at bounding box center [226, 244] width 77 height 21
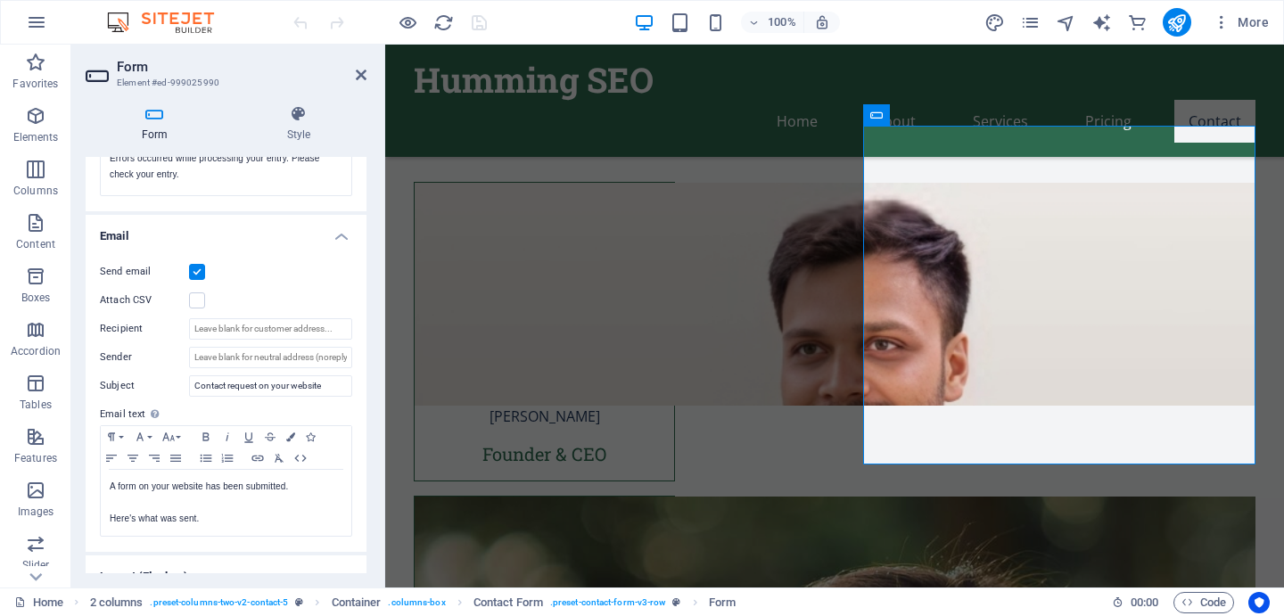
scroll to position [395, 0]
click at [362, 73] on icon at bounding box center [361, 75] width 11 height 14
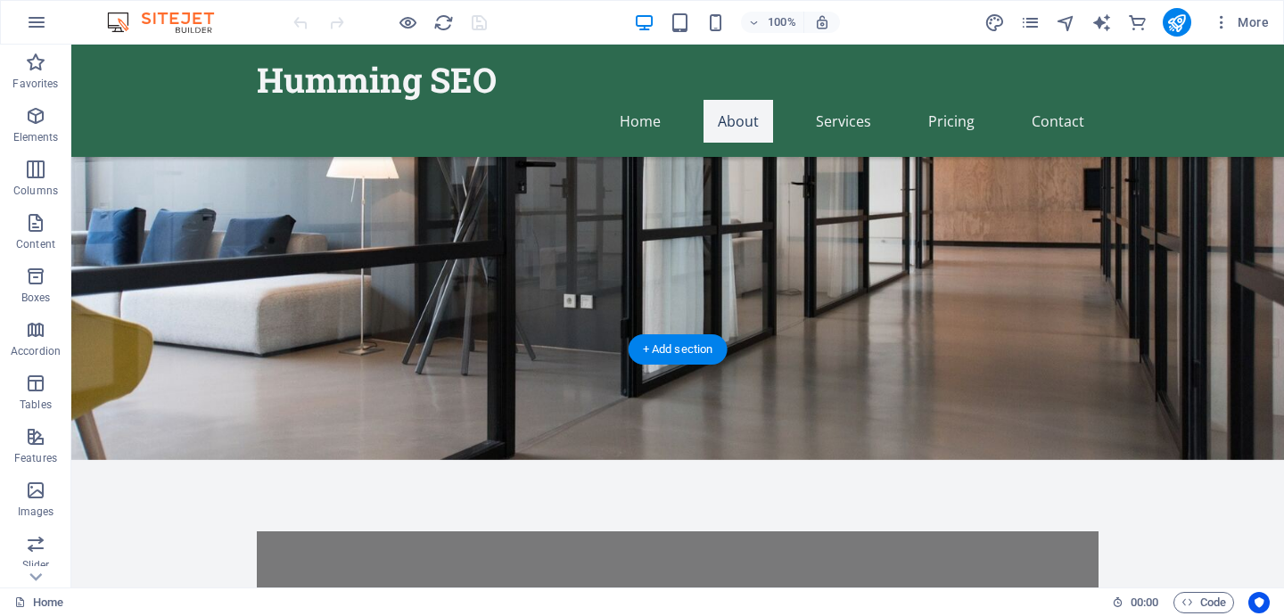
scroll to position [0, 0]
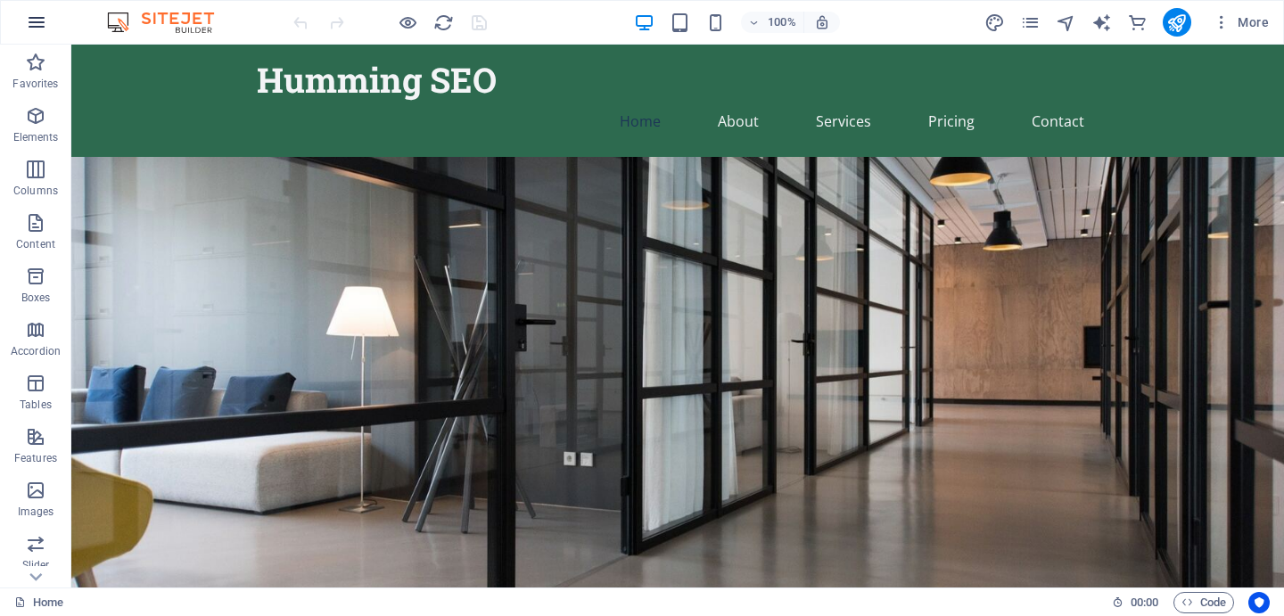
click at [40, 18] on icon "button" at bounding box center [36, 22] width 21 height 21
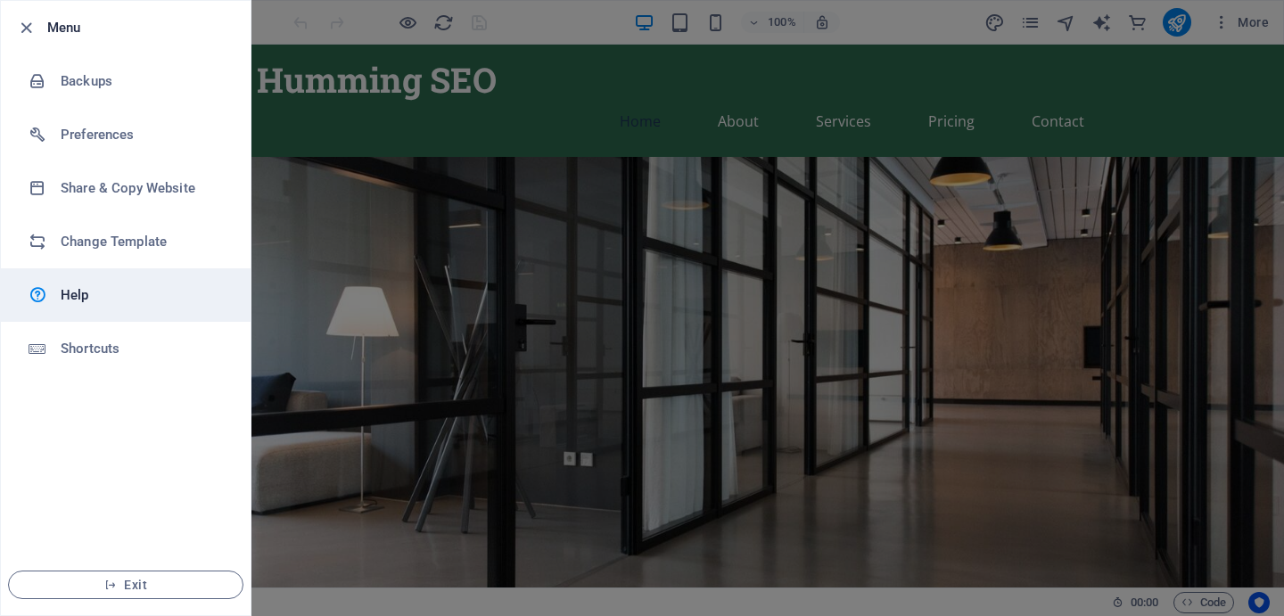
click at [89, 284] on h6 "Help" at bounding box center [143, 294] width 165 height 21
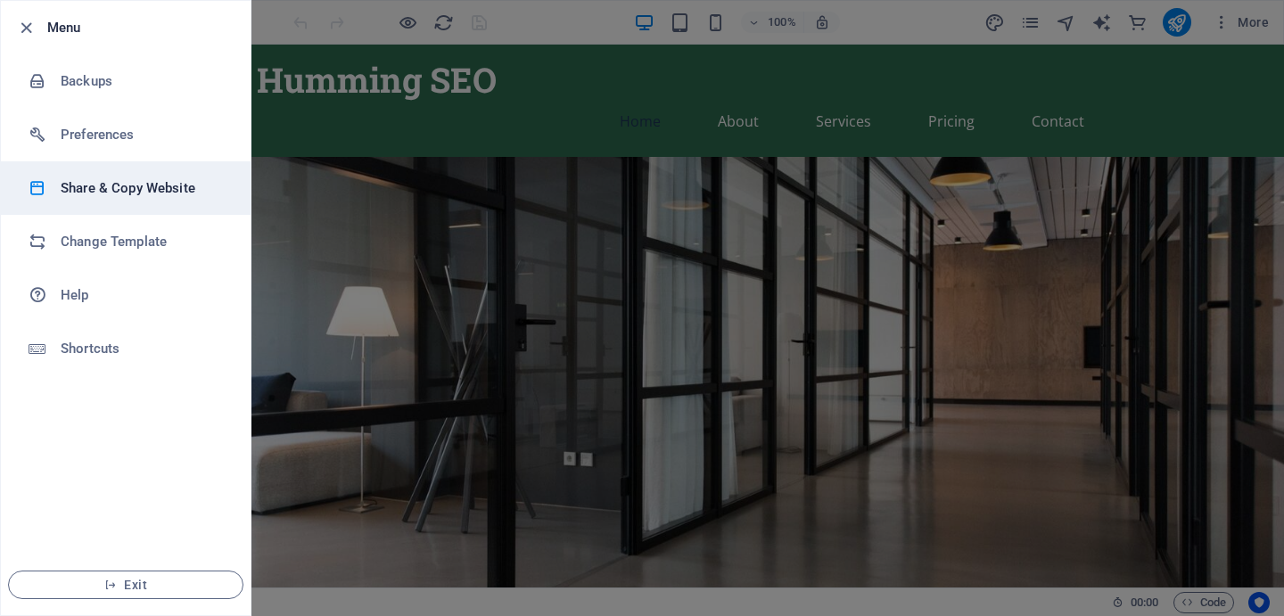
click at [88, 185] on h6 "Share & Copy Website" at bounding box center [143, 187] width 165 height 21
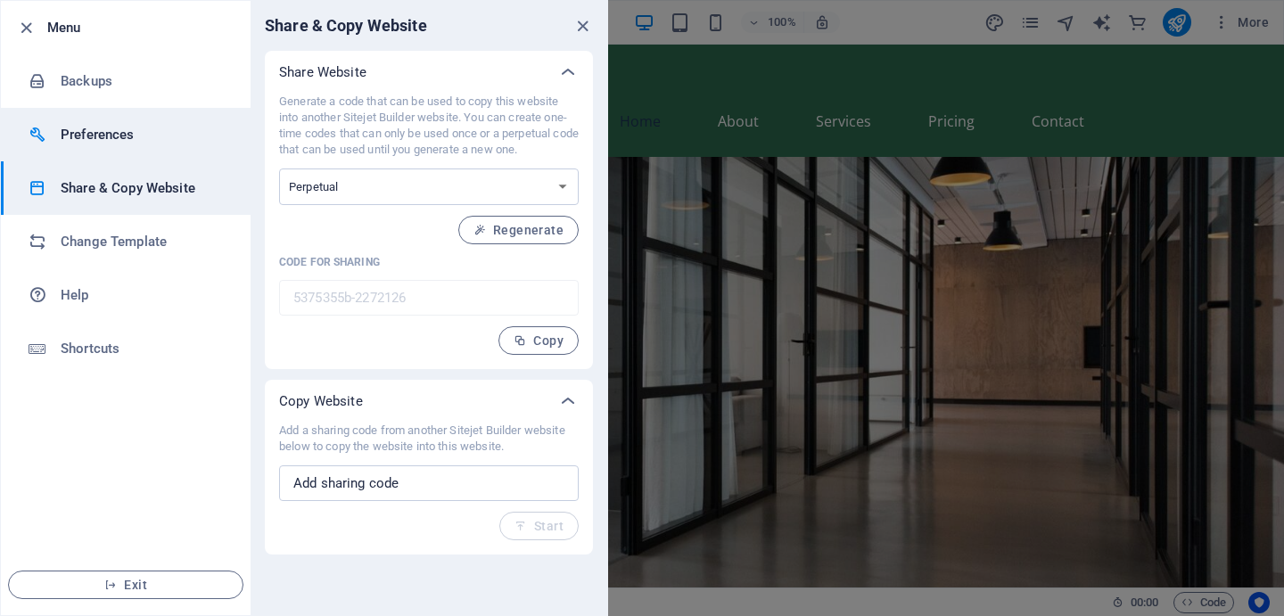
click at [66, 142] on h6 "Preferences" at bounding box center [143, 134] width 165 height 21
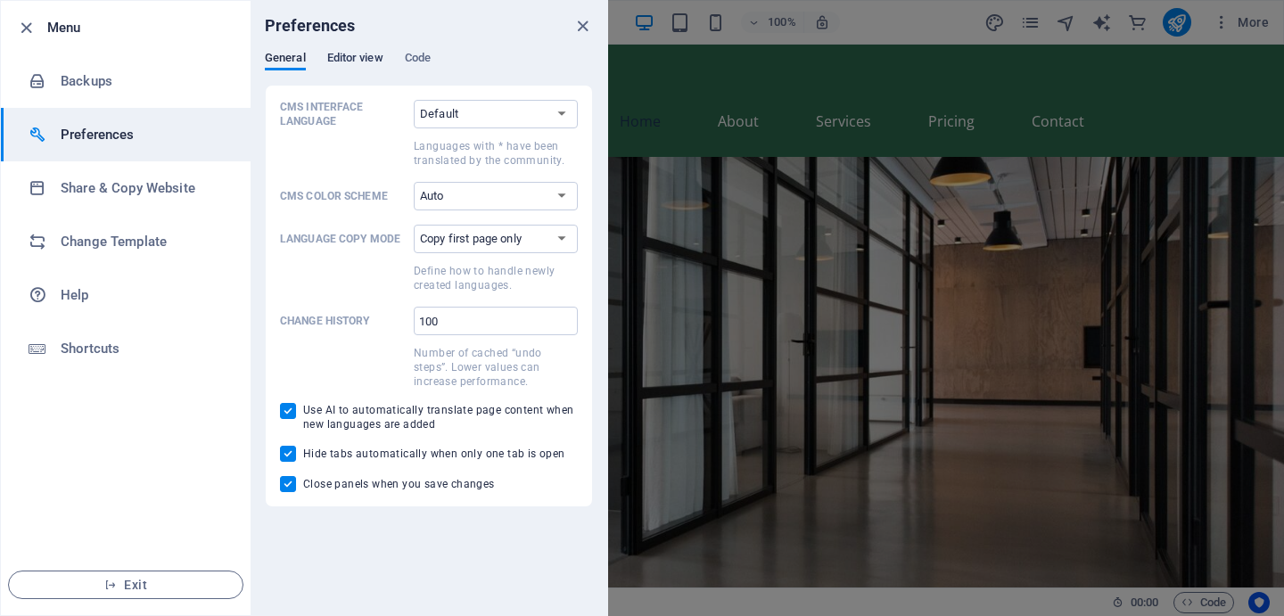
click at [331, 60] on span "Editor view" at bounding box center [355, 59] width 56 height 25
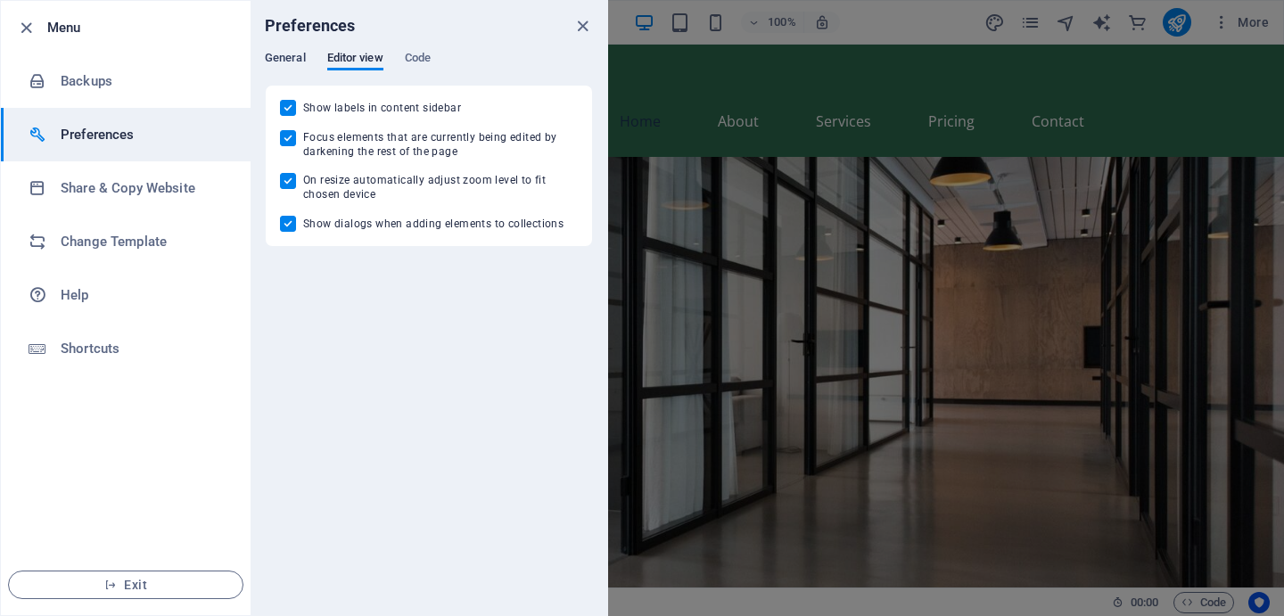
click at [299, 60] on span "General" at bounding box center [285, 59] width 41 height 25
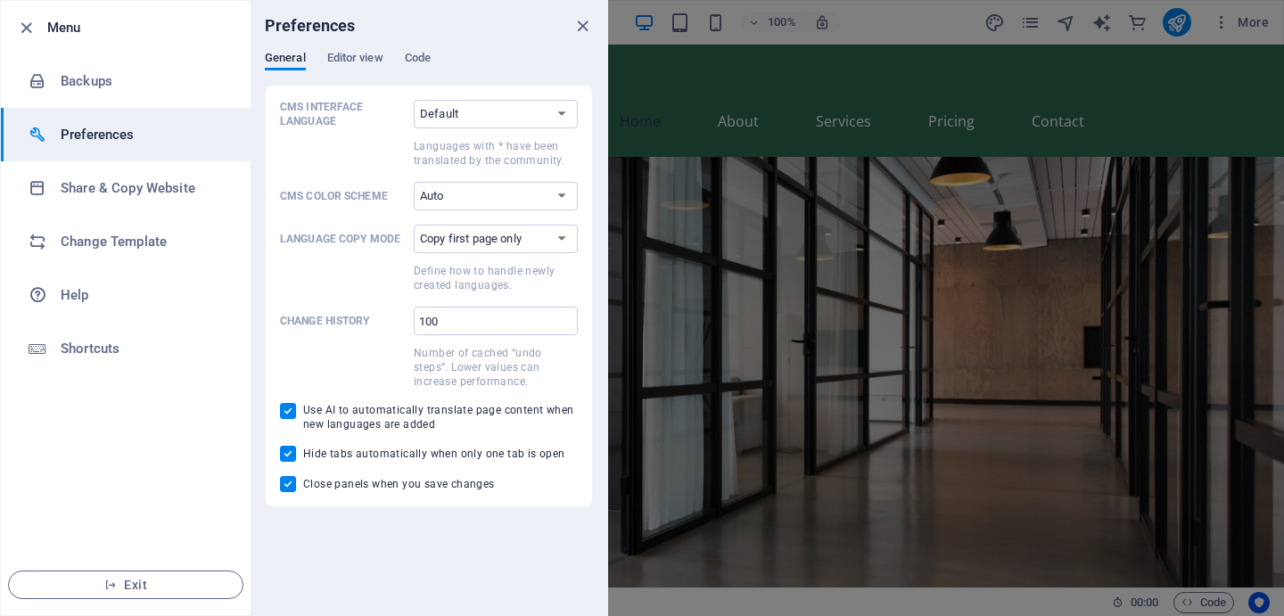
click at [433, 47] on div "Preferences" at bounding box center [429, 26] width 357 height 50
click at [419, 58] on span "Code" at bounding box center [418, 59] width 26 height 25
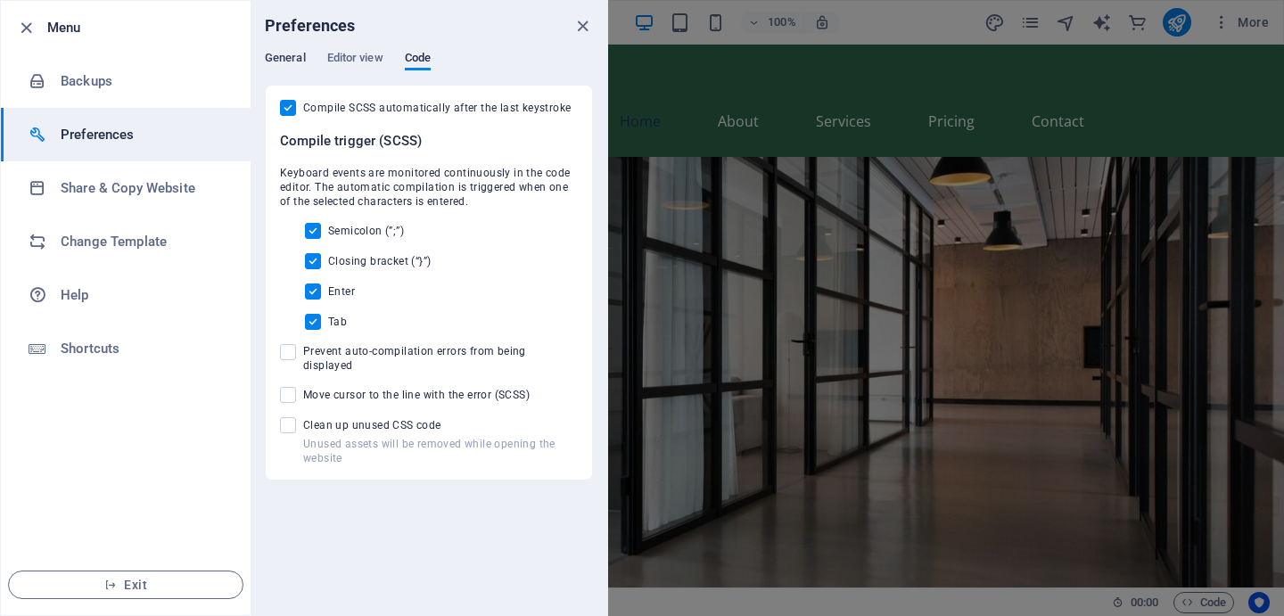
click at [288, 54] on span "General" at bounding box center [285, 59] width 41 height 25
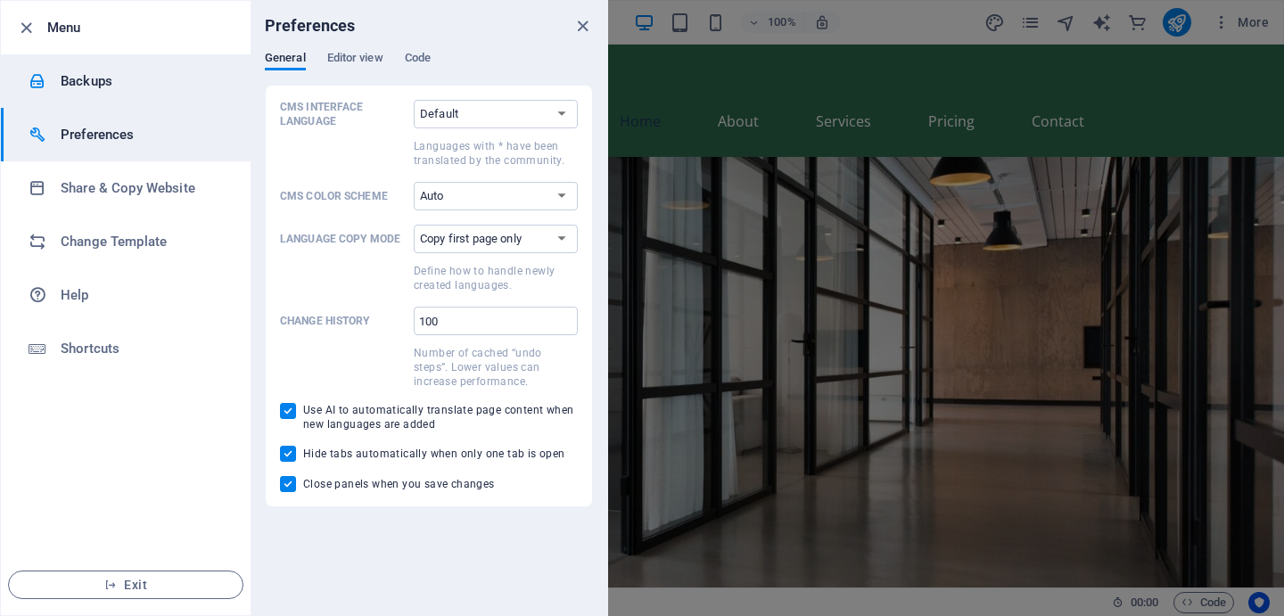
click at [101, 87] on h6 "Backups" at bounding box center [143, 80] width 165 height 21
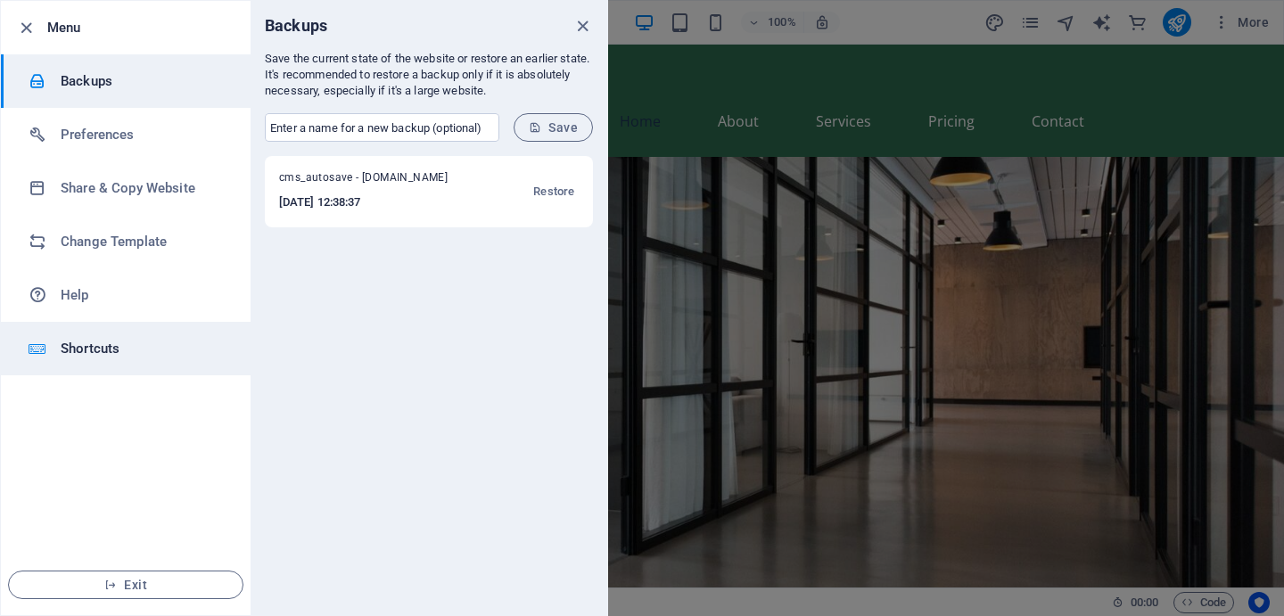
click at [73, 345] on h6 "Shortcuts" at bounding box center [143, 348] width 165 height 21
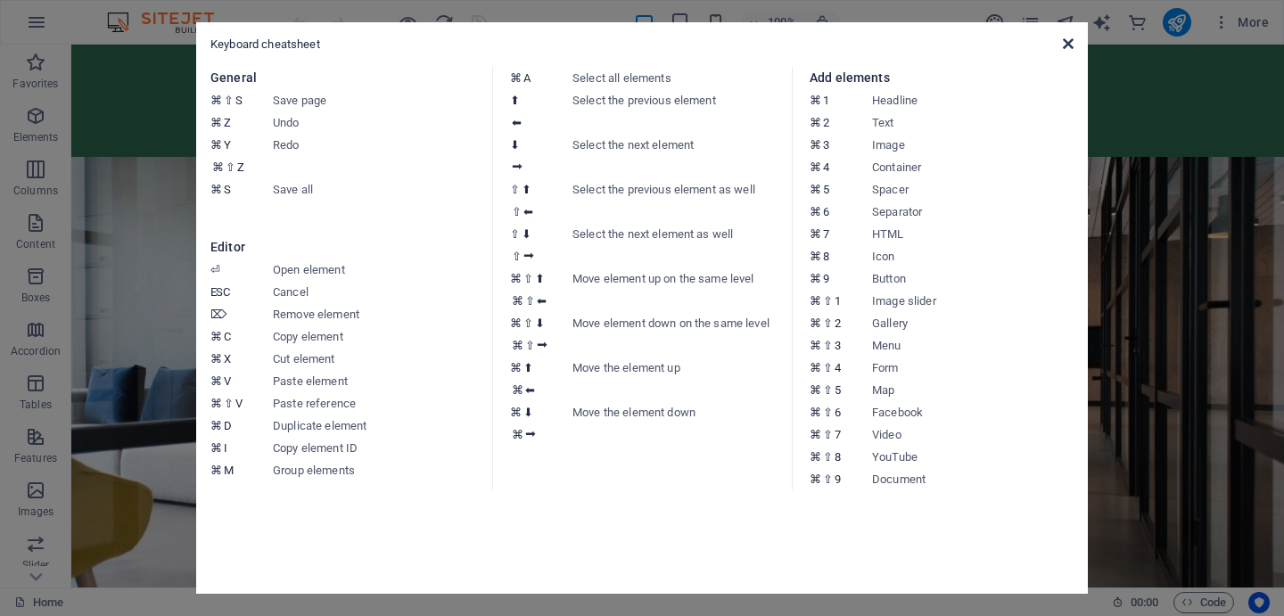
click at [1068, 37] on icon at bounding box center [1068, 44] width 11 height 14
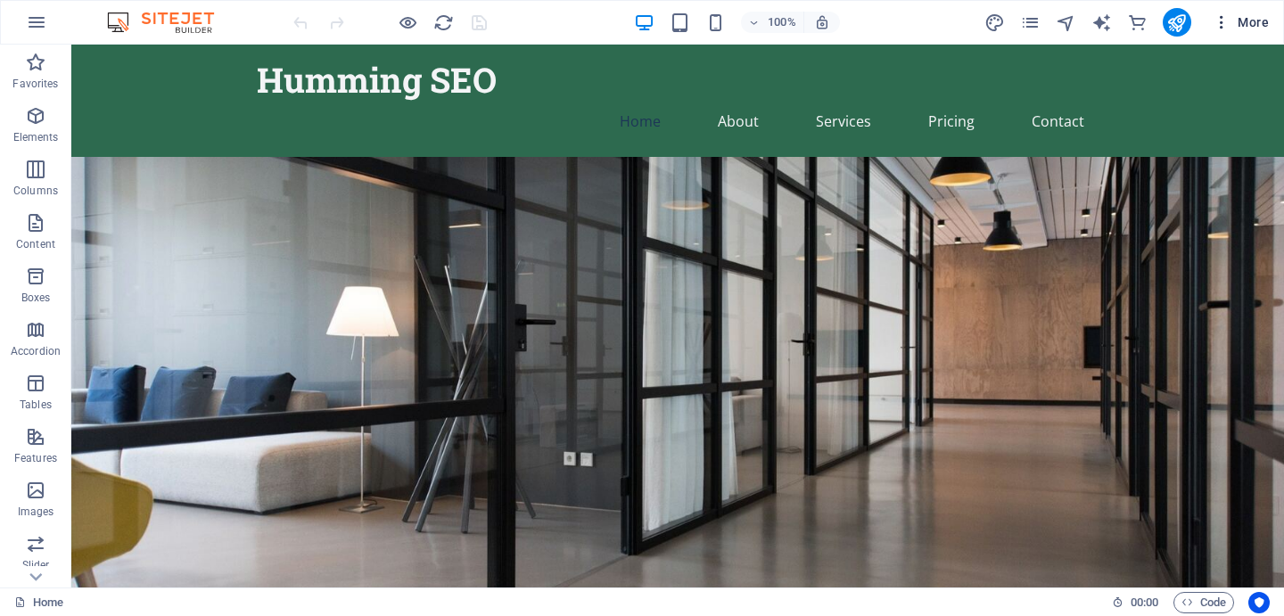
click at [1231, 21] on icon "button" at bounding box center [1222, 22] width 18 height 18
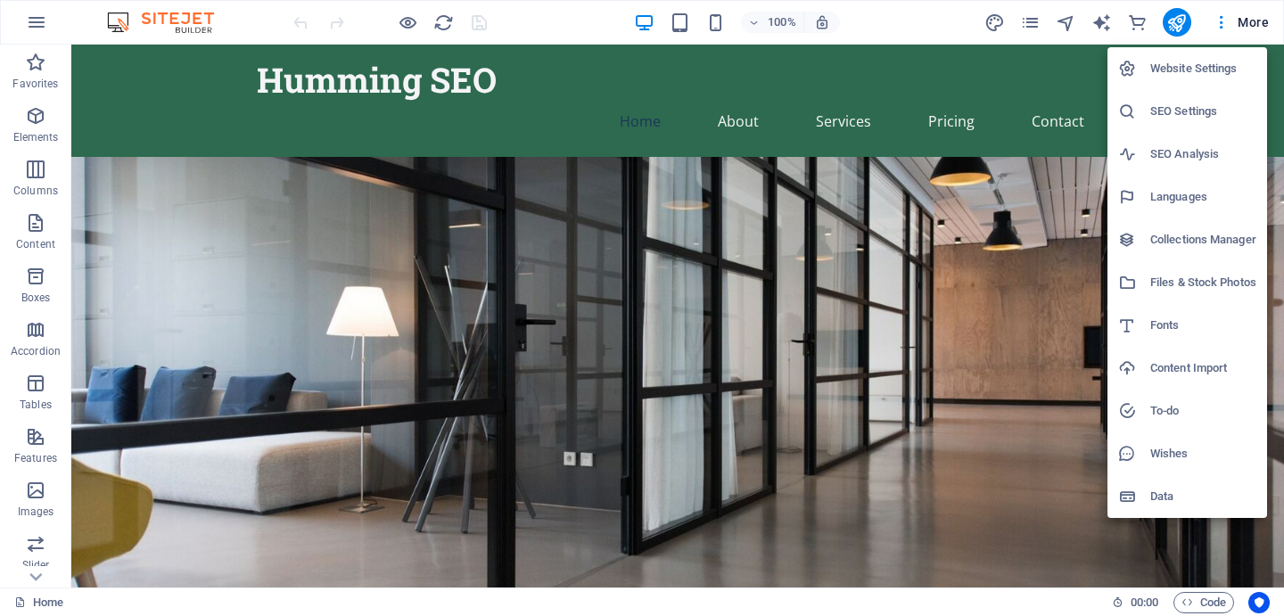
click at [1177, 495] on h6 "Data" at bounding box center [1203, 496] width 106 height 21
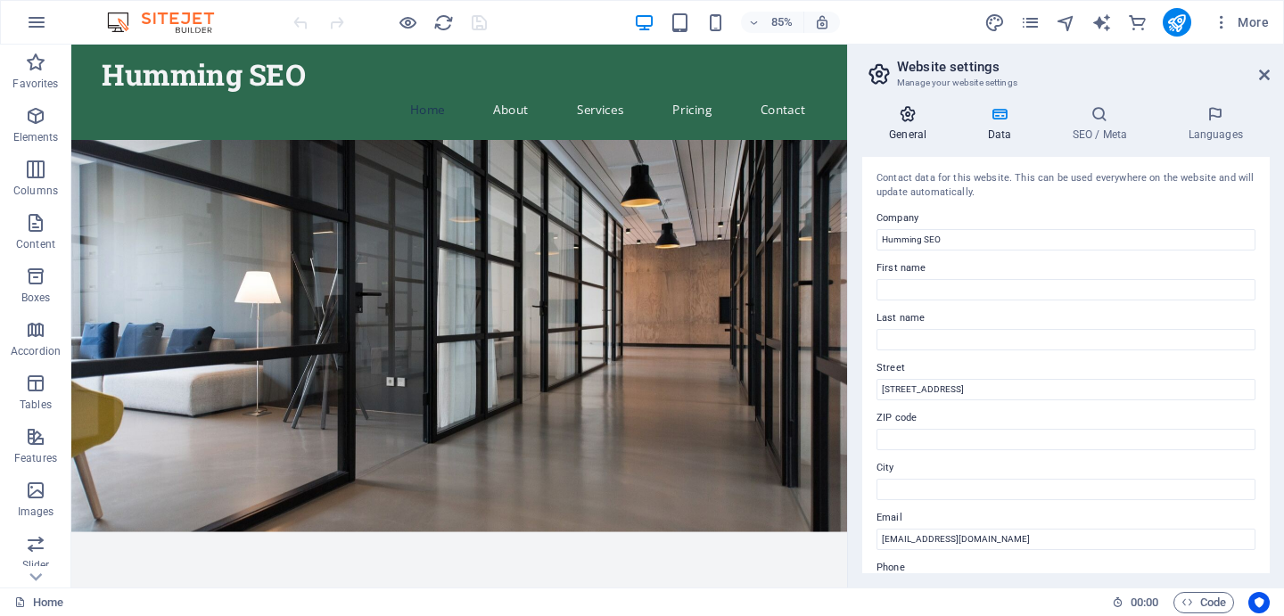
click at [895, 123] on h4 "General" at bounding box center [911, 123] width 98 height 37
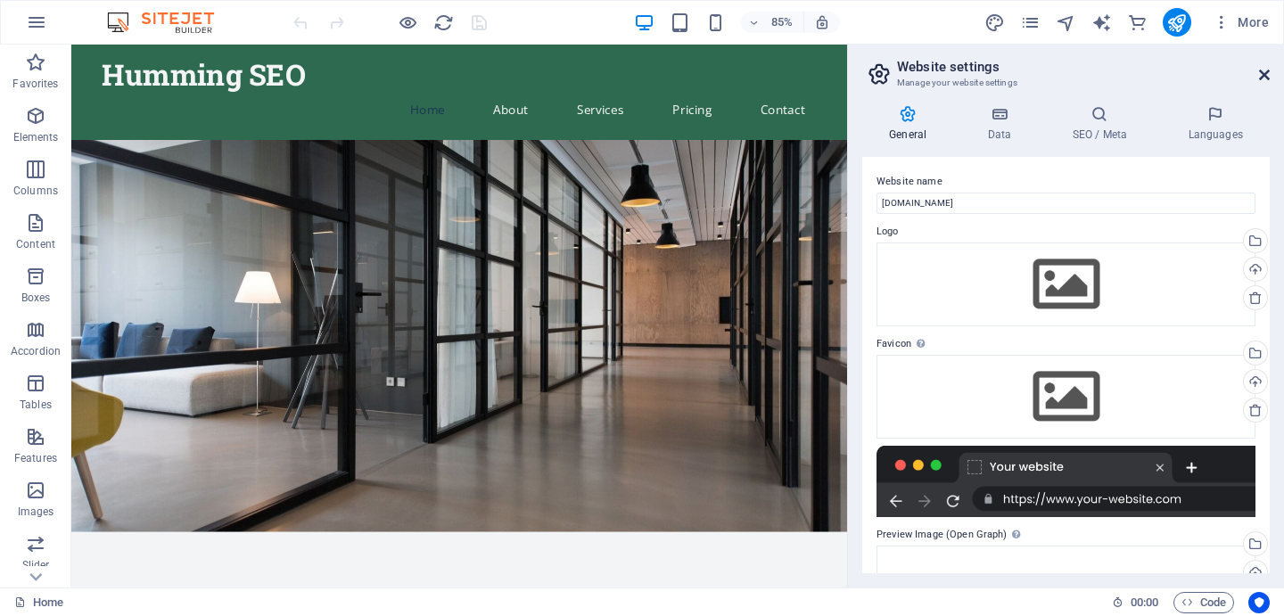
click at [1268, 70] on icon at bounding box center [1264, 75] width 11 height 14
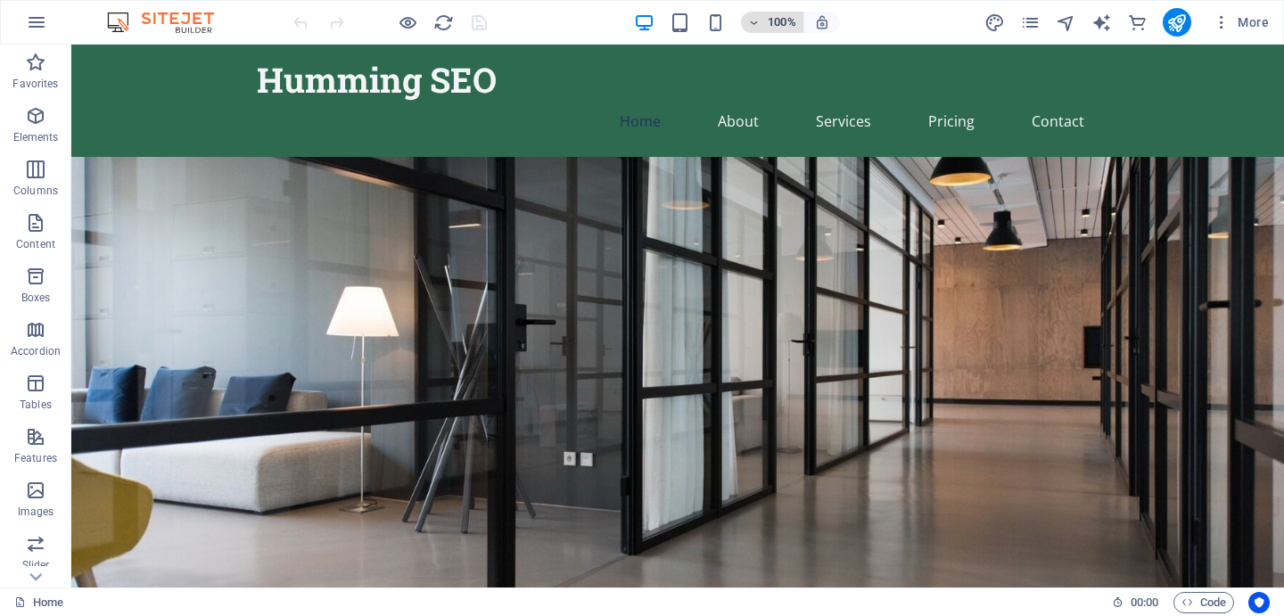
click at [771, 24] on h6 "100%" at bounding box center [782, 22] width 29 height 21
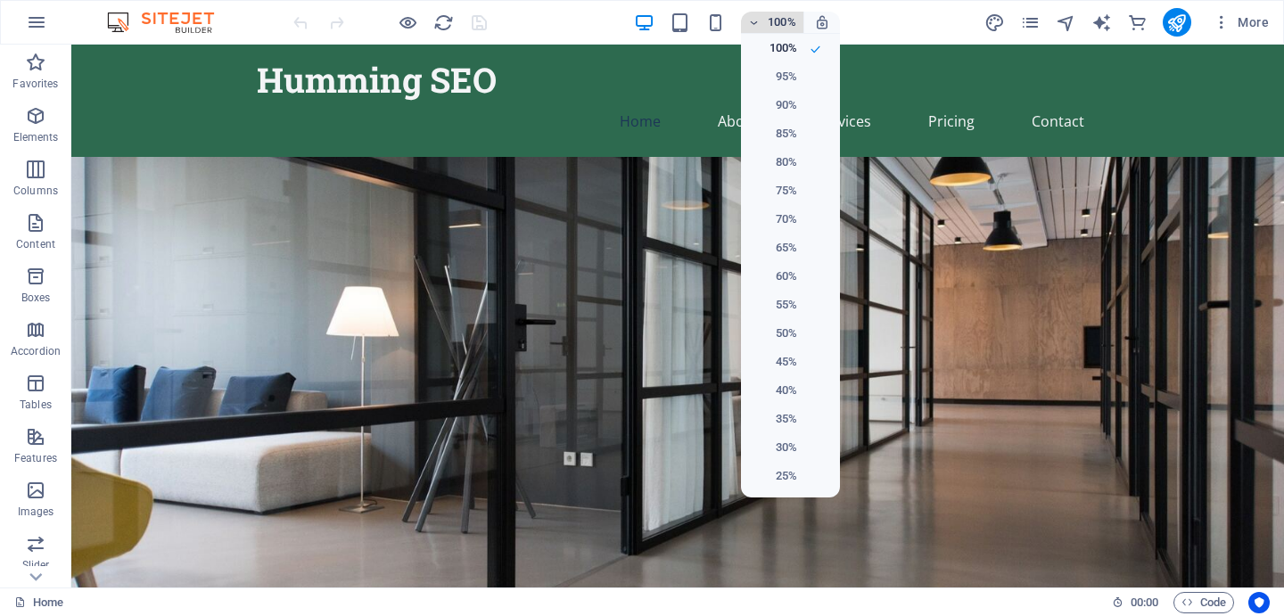
click at [771, 24] on div at bounding box center [642, 308] width 1284 height 616
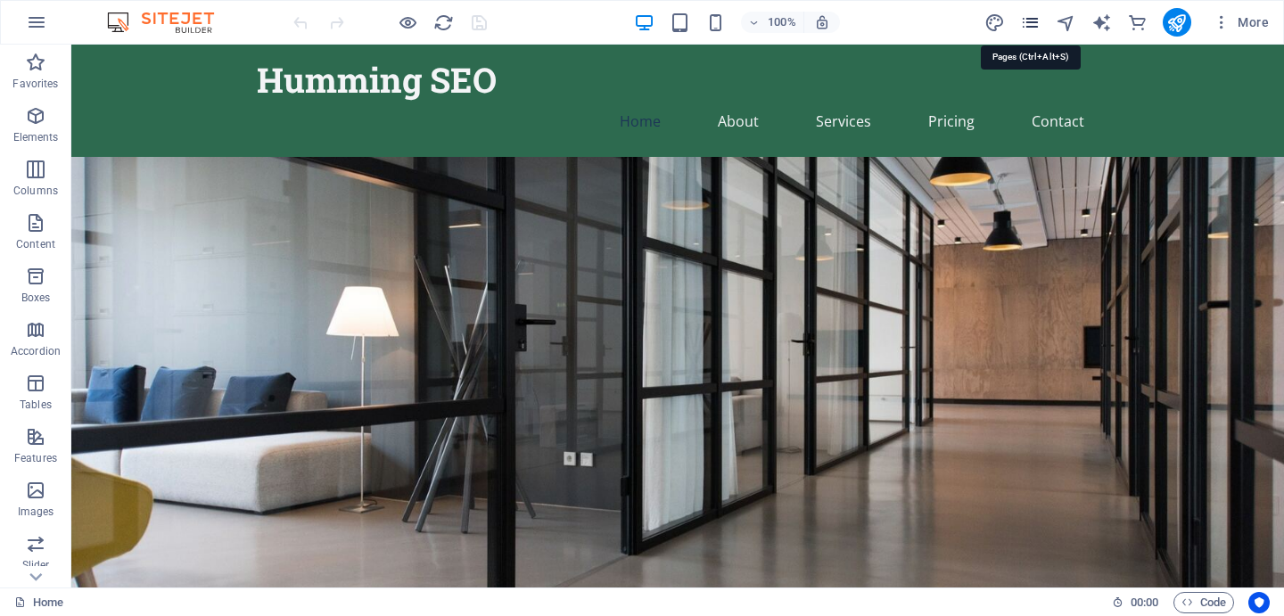
click at [1029, 23] on icon "pages" at bounding box center [1030, 22] width 21 height 21
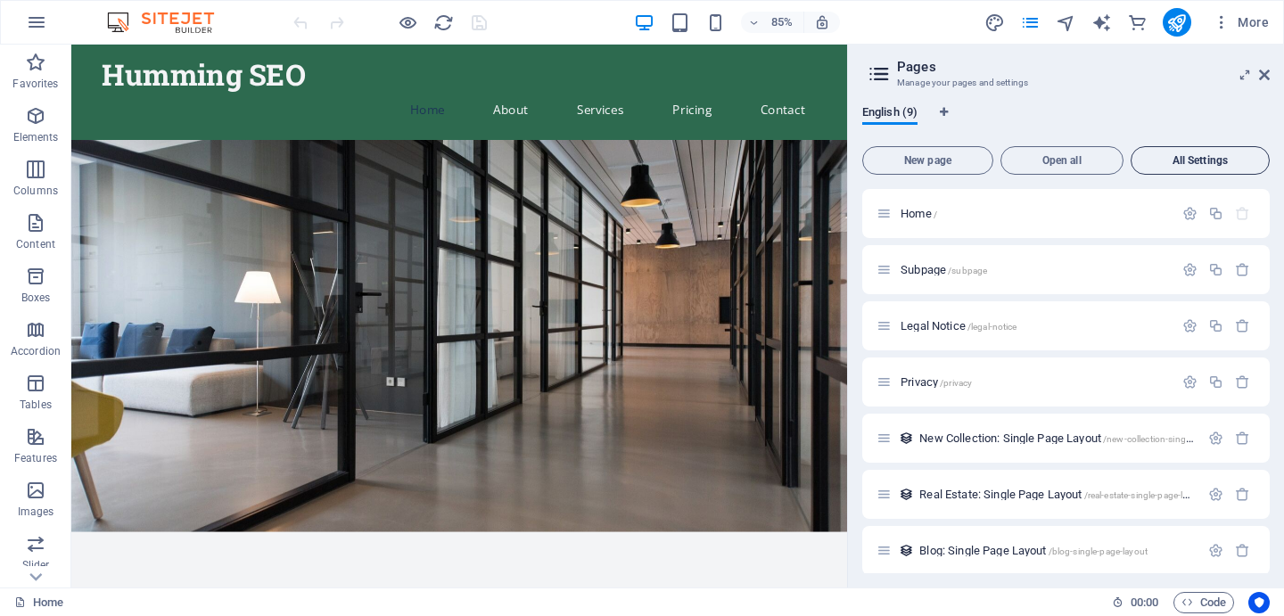
click at [1176, 157] on span "All Settings" at bounding box center [1200, 160] width 123 height 11
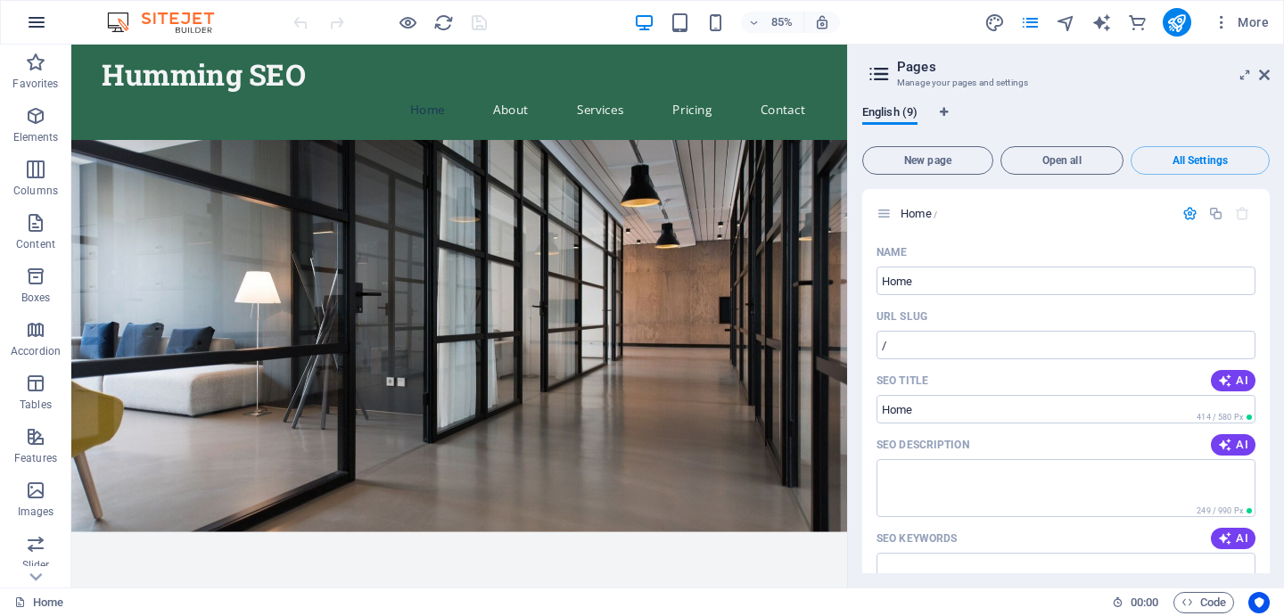
click at [33, 18] on icon "button" at bounding box center [36, 22] width 21 height 21
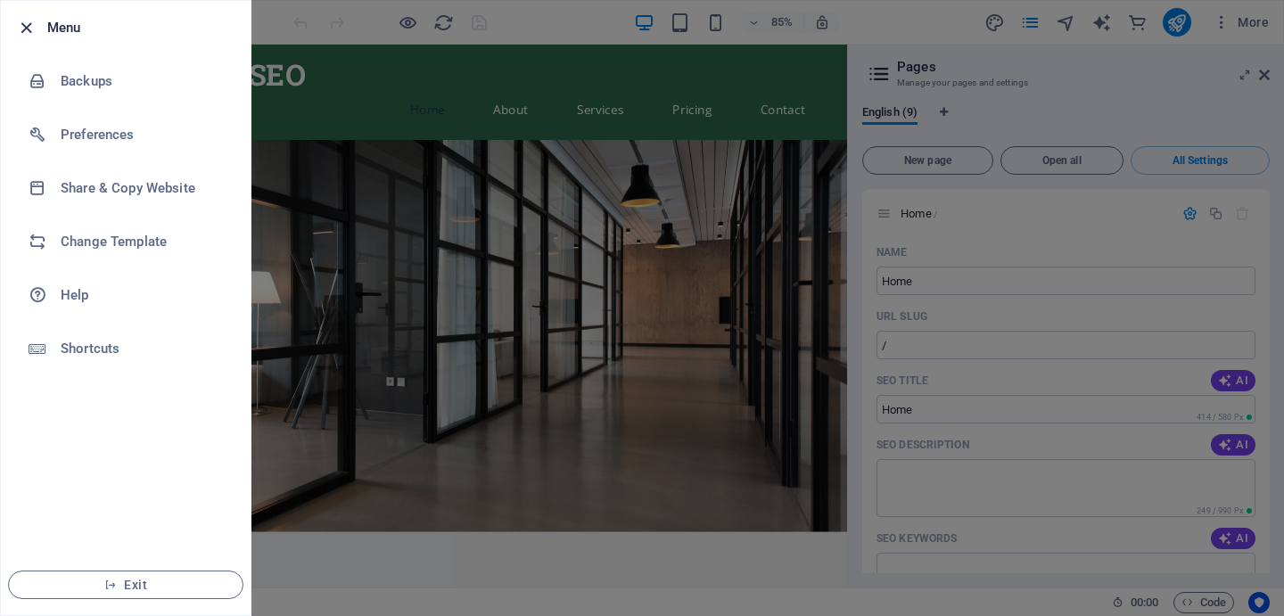
click at [23, 27] on icon "button" at bounding box center [26, 28] width 21 height 21
